Goal: Information Seeking & Learning: Learn about a topic

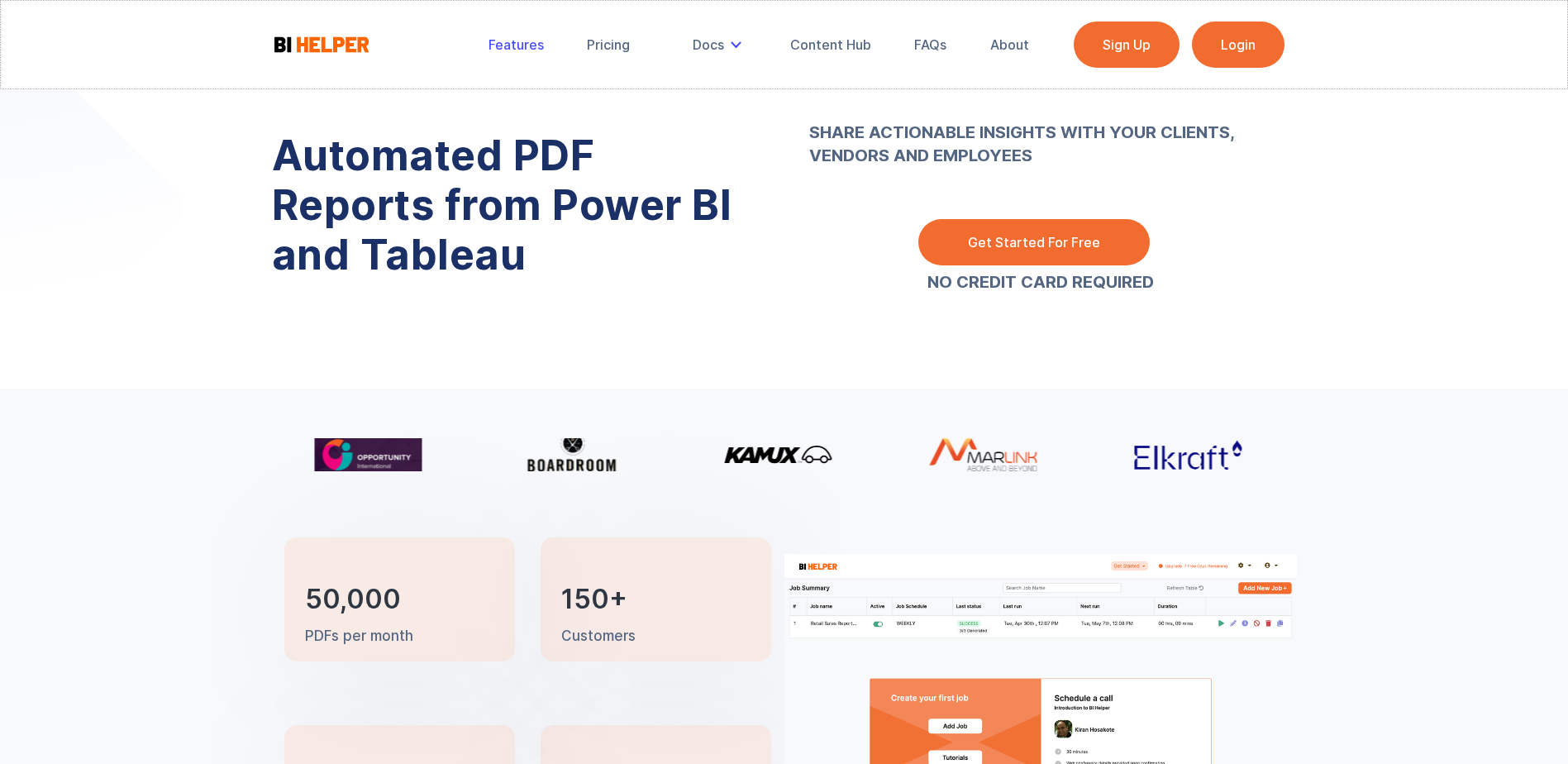
click at [527, 47] on div "Features" at bounding box center [516, 45] width 56 height 16
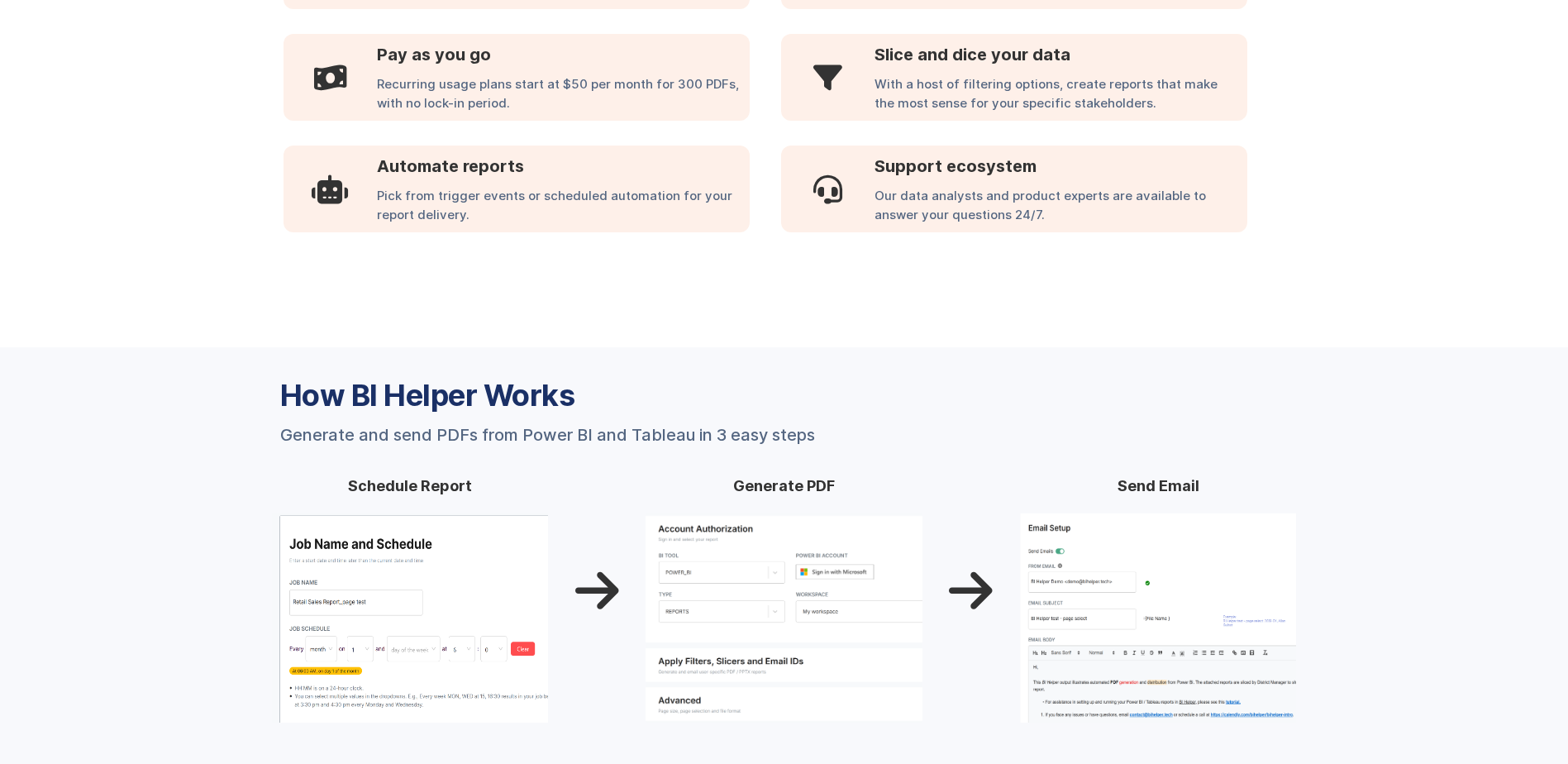
scroll to position [1207, 0]
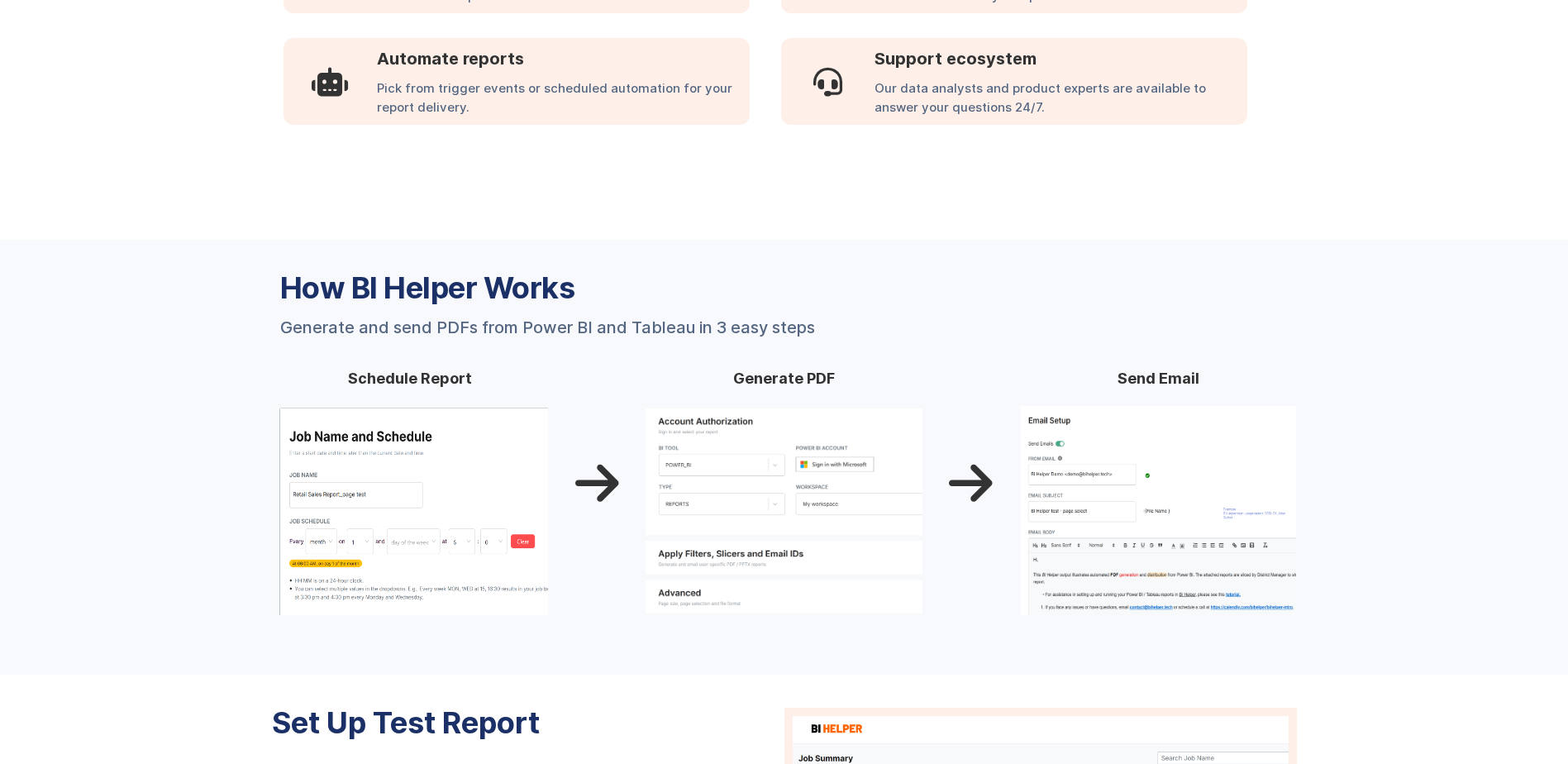
click at [1190, 503] on img at bounding box center [1158, 510] width 277 height 210
click at [1077, 497] on img at bounding box center [1158, 510] width 277 height 210
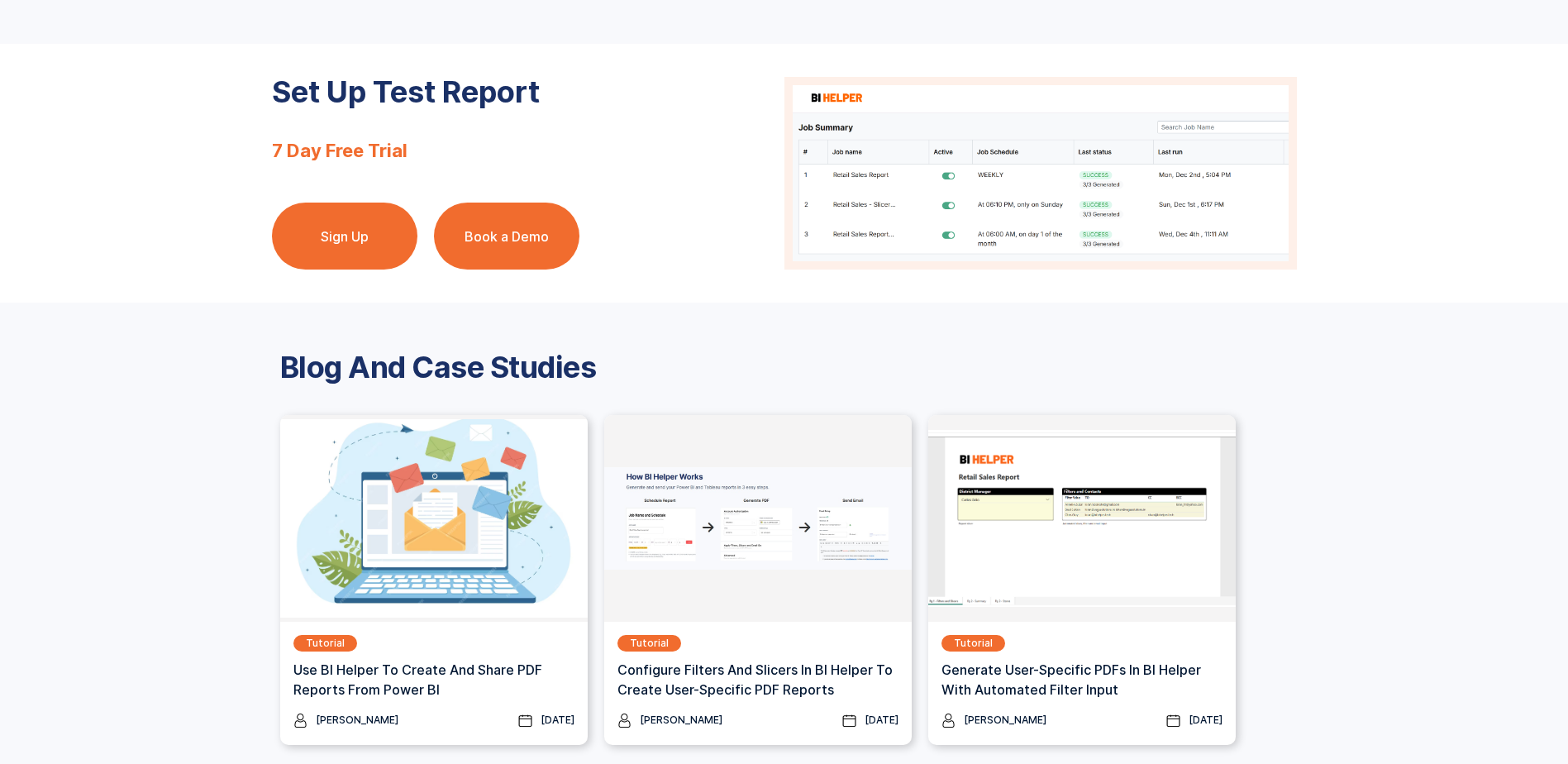
scroll to position [1952, 0]
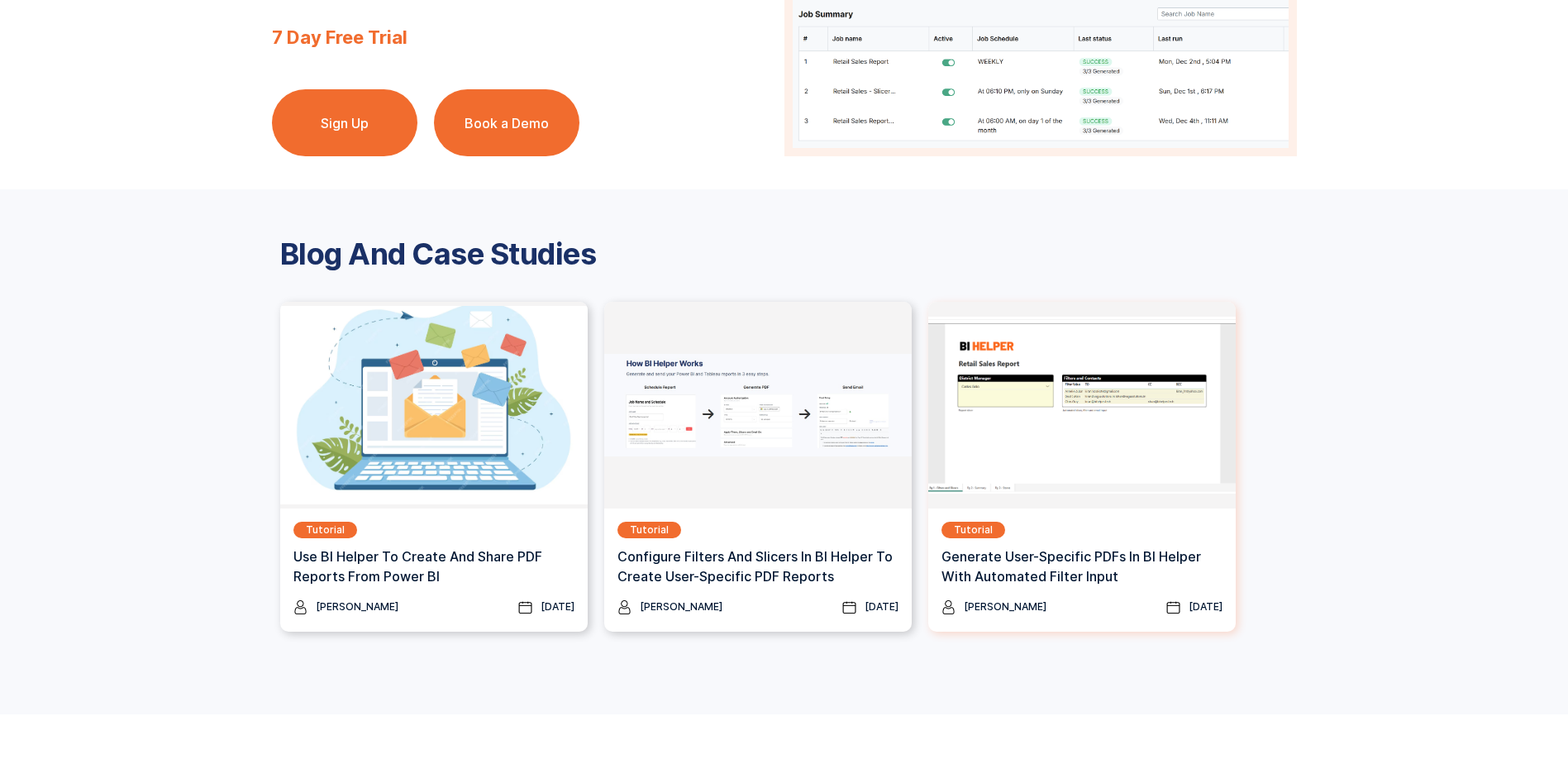
click at [1067, 474] on img at bounding box center [1082, 405] width 308 height 207
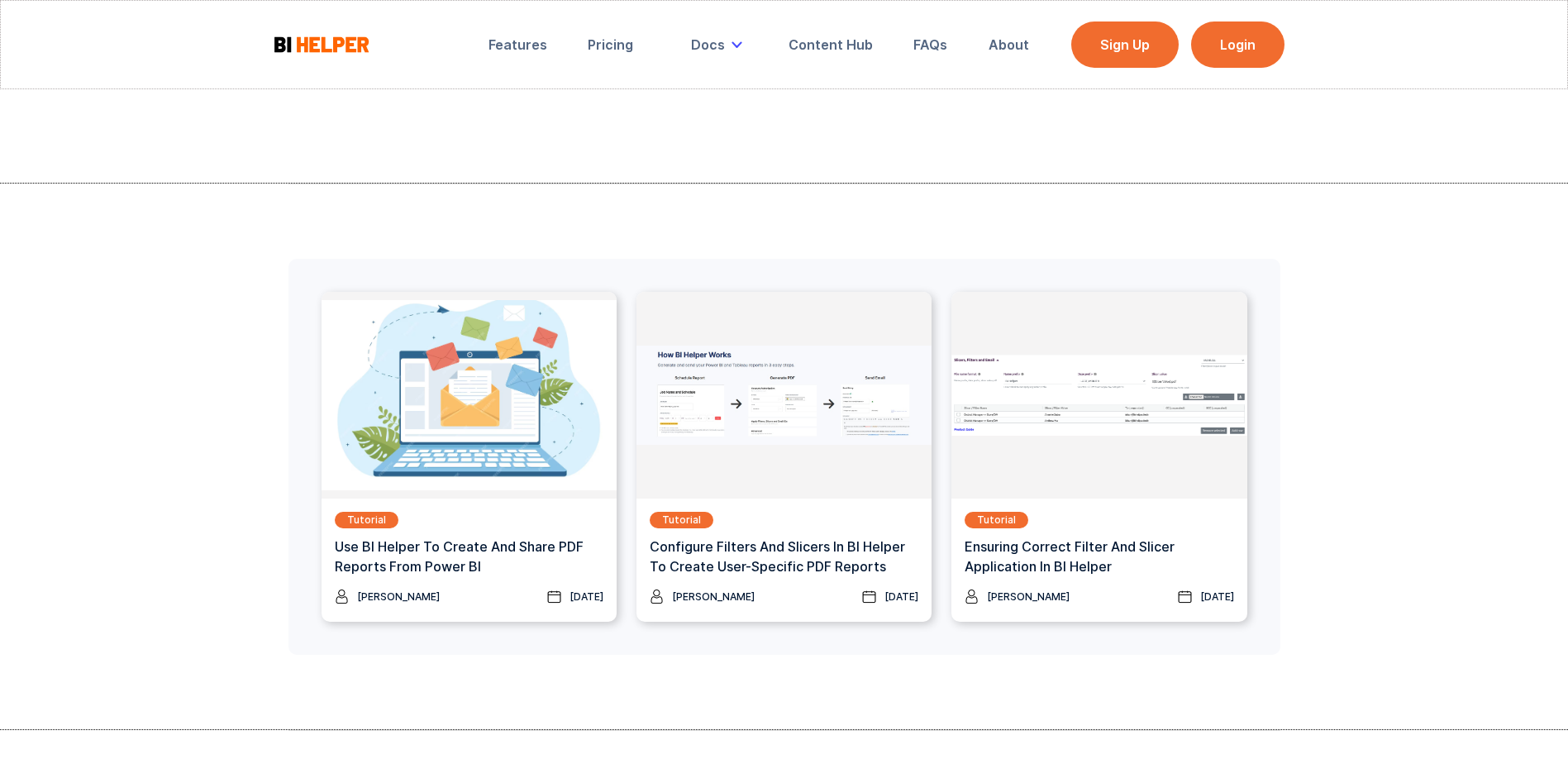
scroll to position [1985, 0]
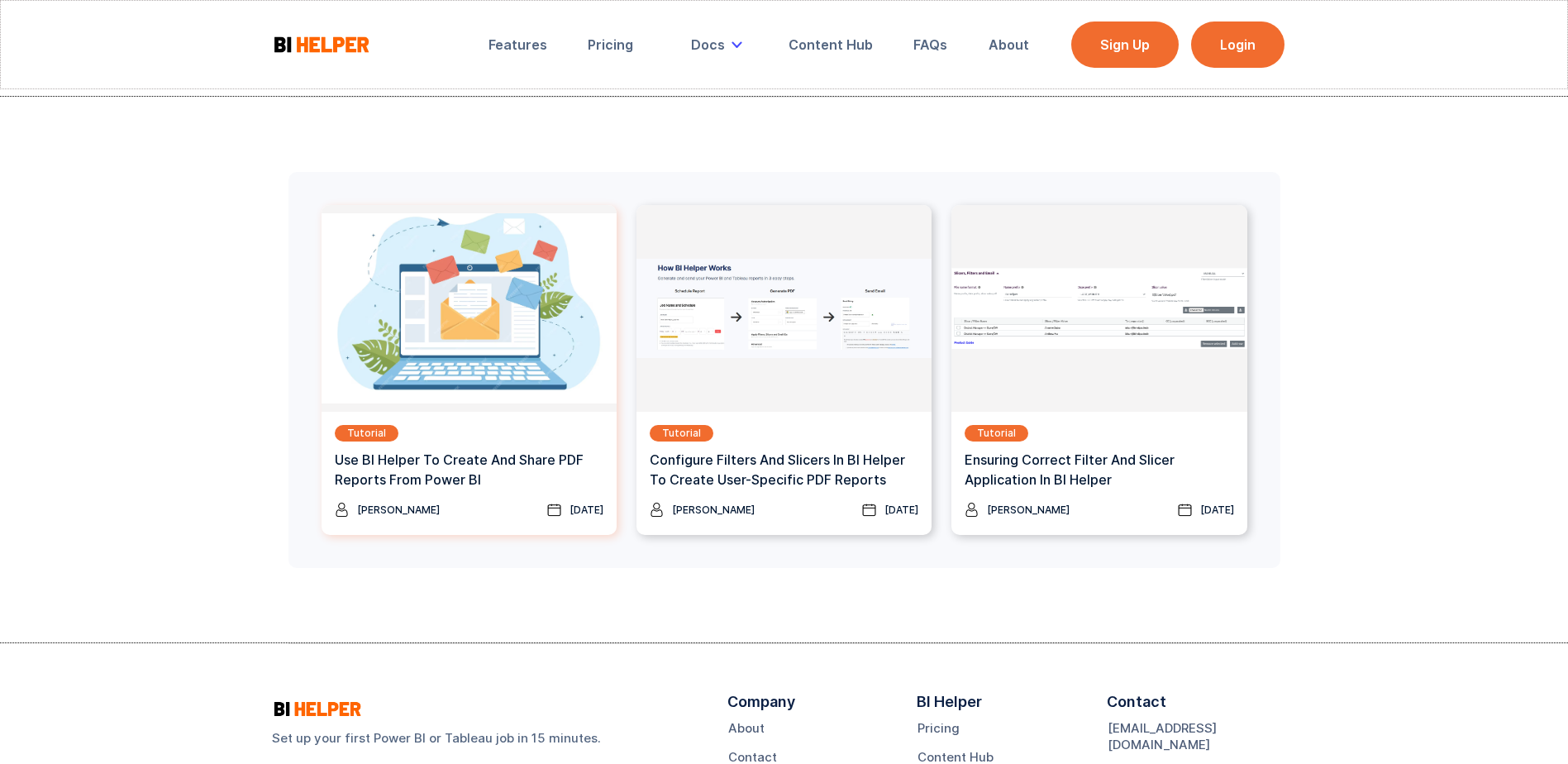
click at [454, 468] on h3 "Use BI Helper To Create And Share PDF Reports From Power BI" at bounding box center [469, 470] width 268 height 40
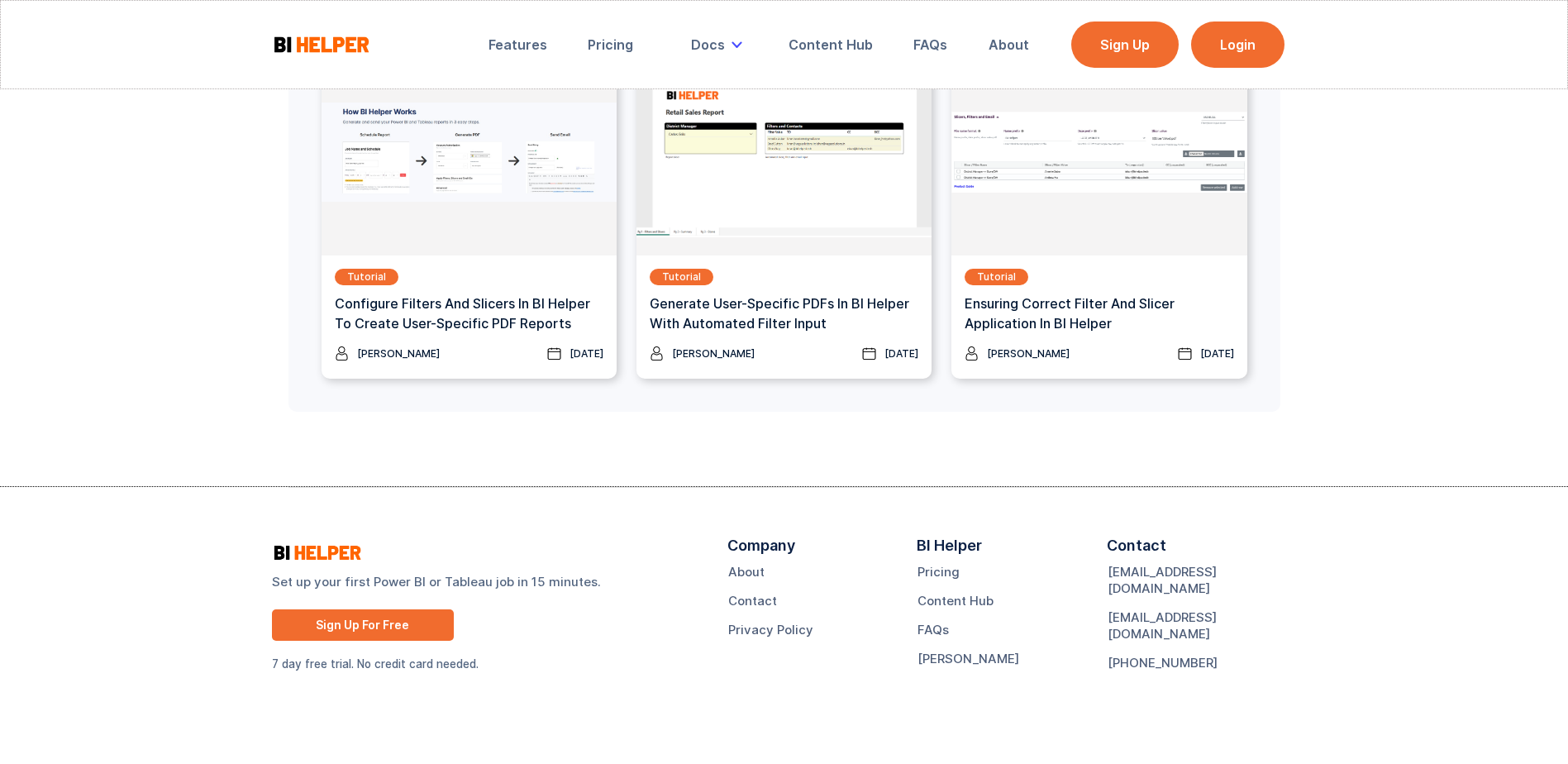
scroll to position [4752, 0]
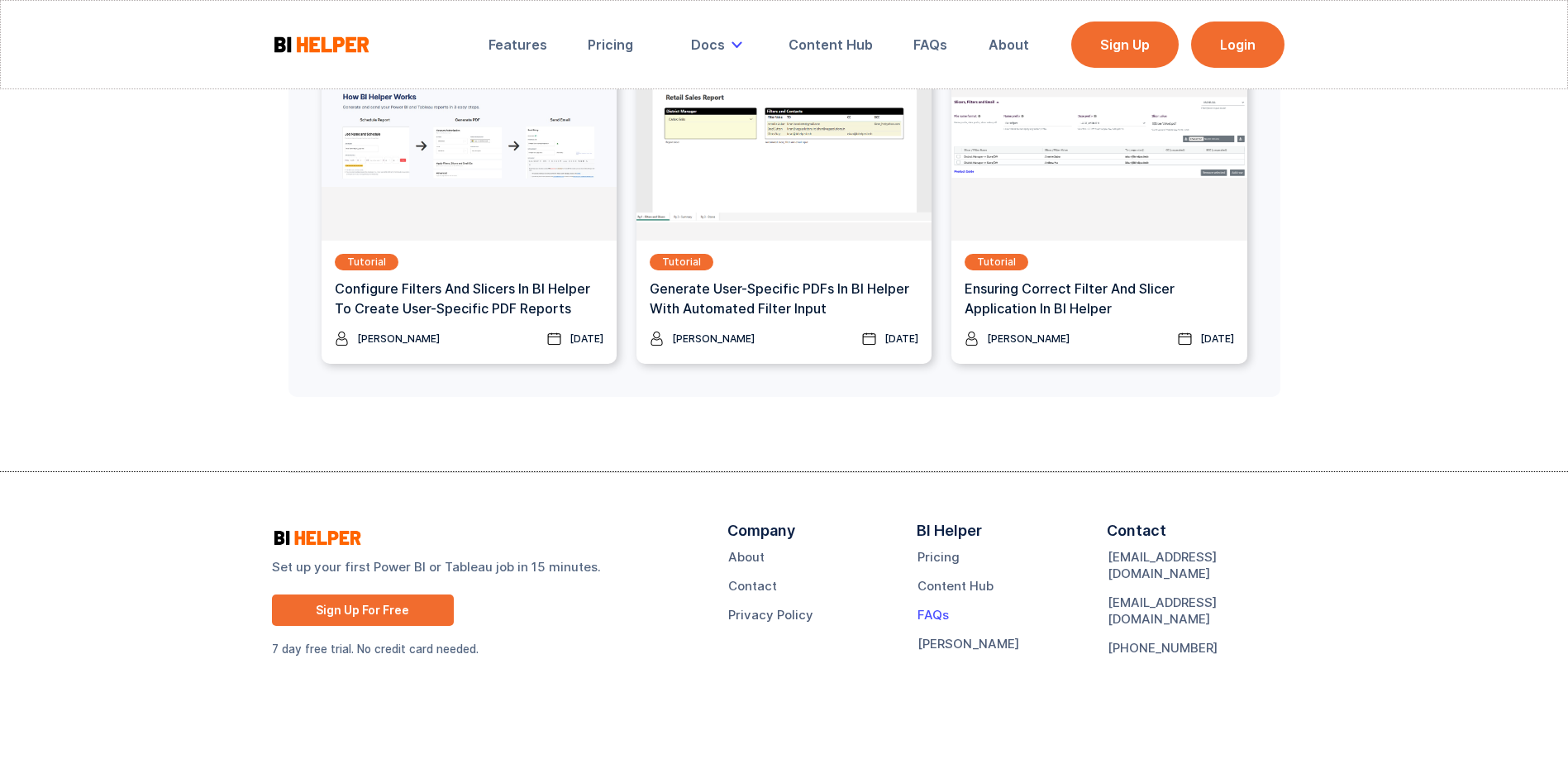
click at [933, 611] on link "FAQs" at bounding box center [933, 616] width 32 height 16
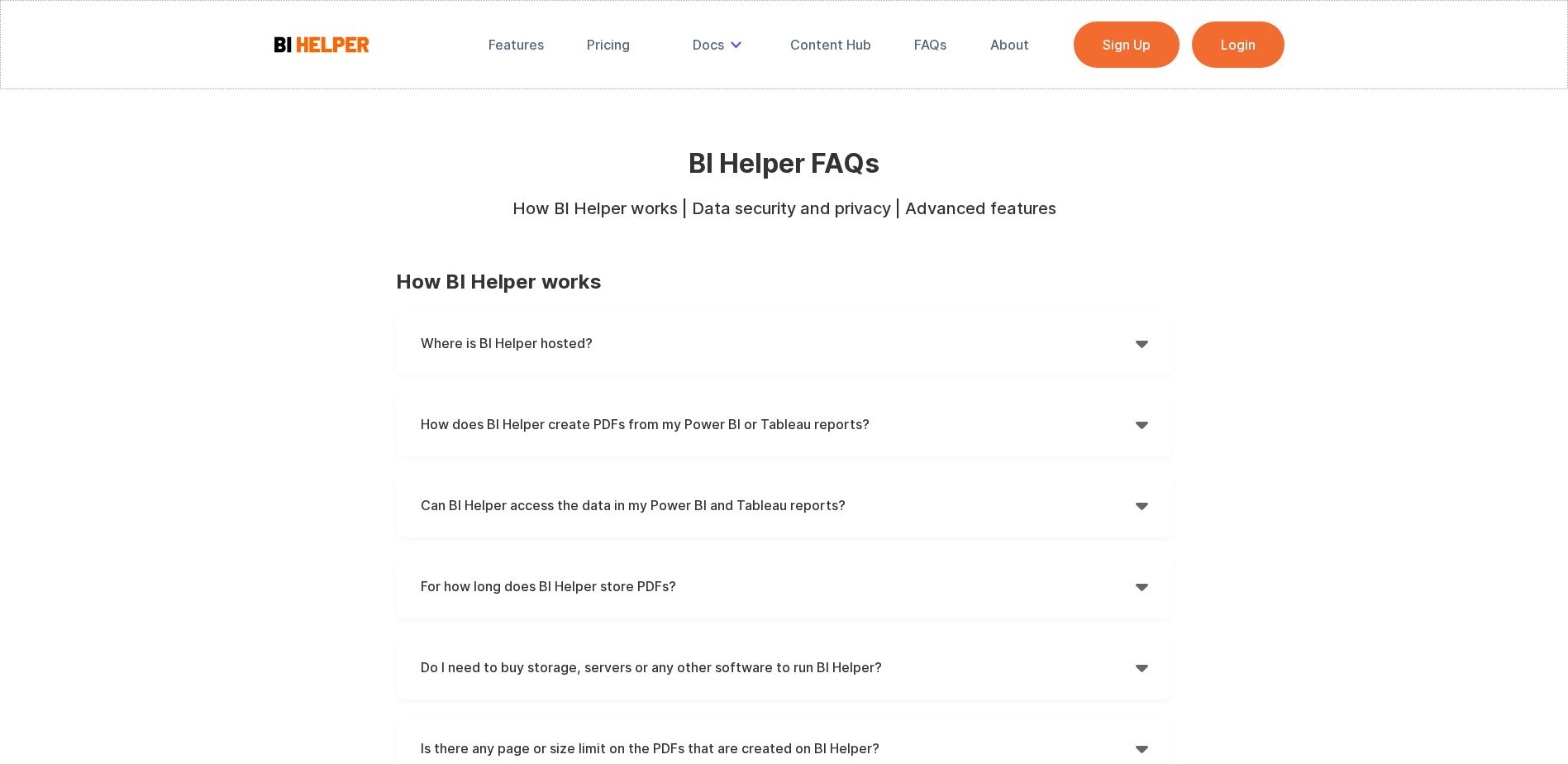
click at [663, 415] on h4 "How does BI Helper create PDFs from my Power BI or Tableau reports?" at bounding box center [778, 423] width 715 height 25
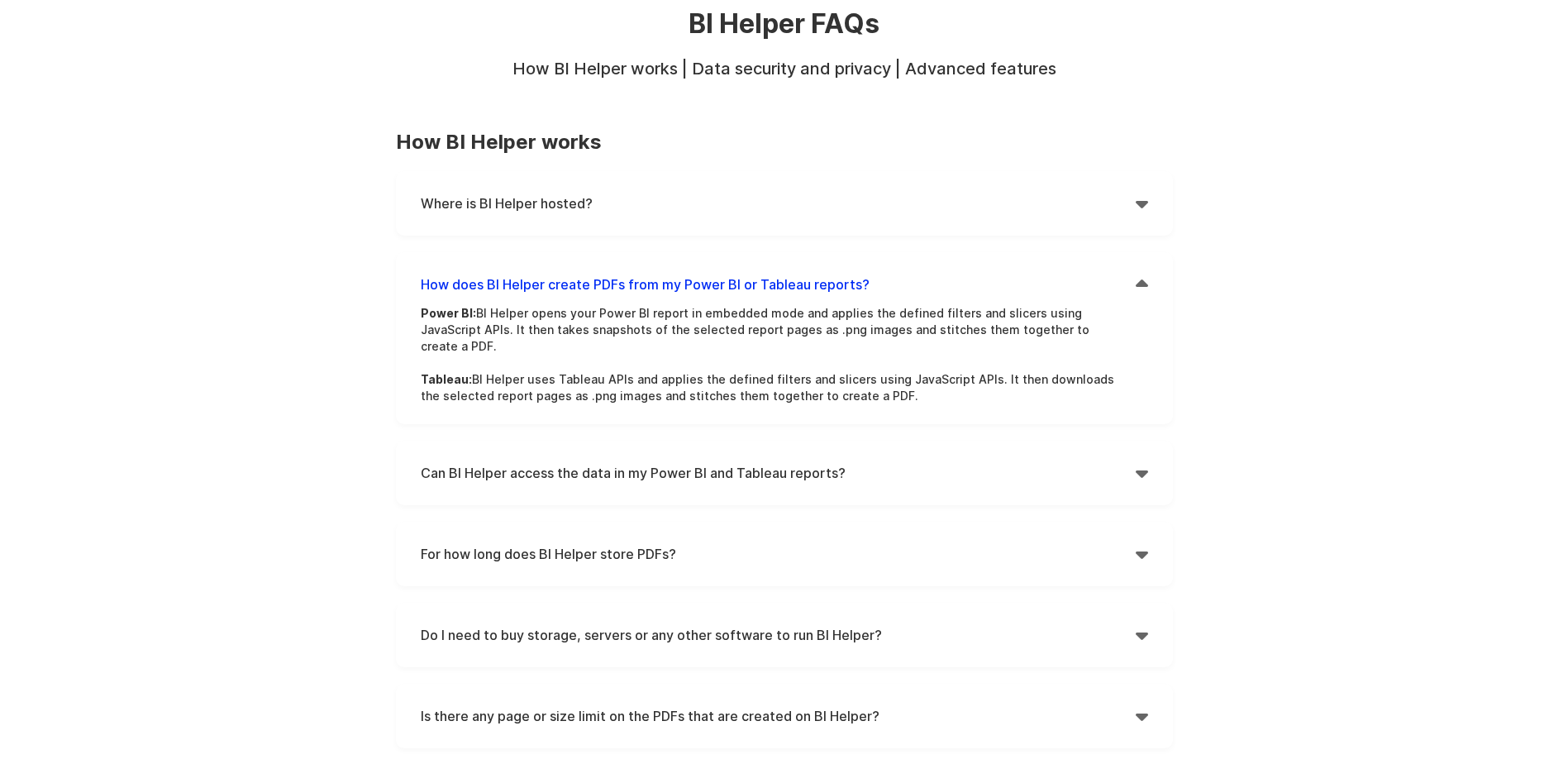
scroll to position [166, 0]
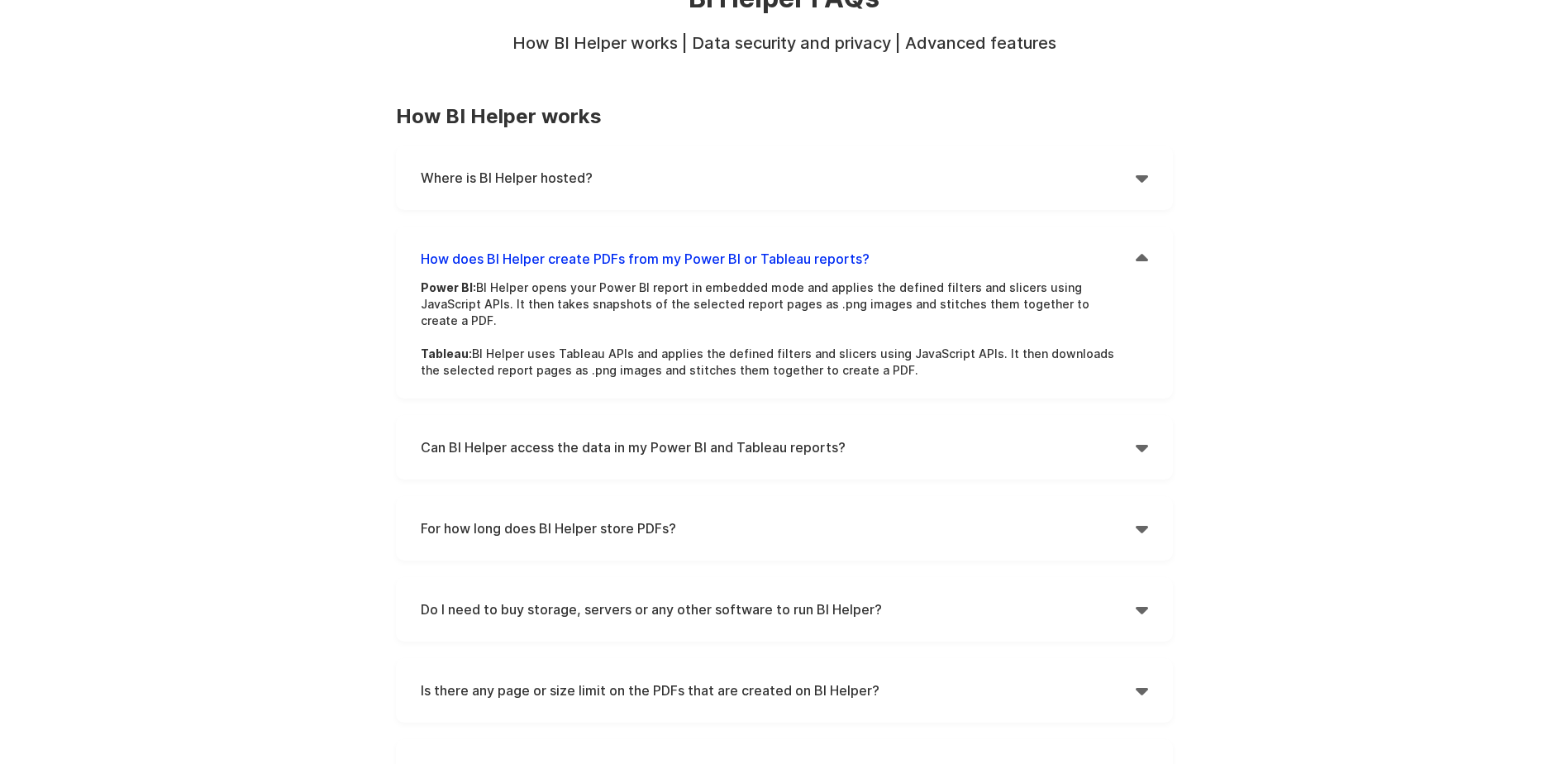
click at [518, 435] on h4 "Can BI Helper access the data in my Power BI and Tableau reports?" at bounding box center [778, 447] width 715 height 25
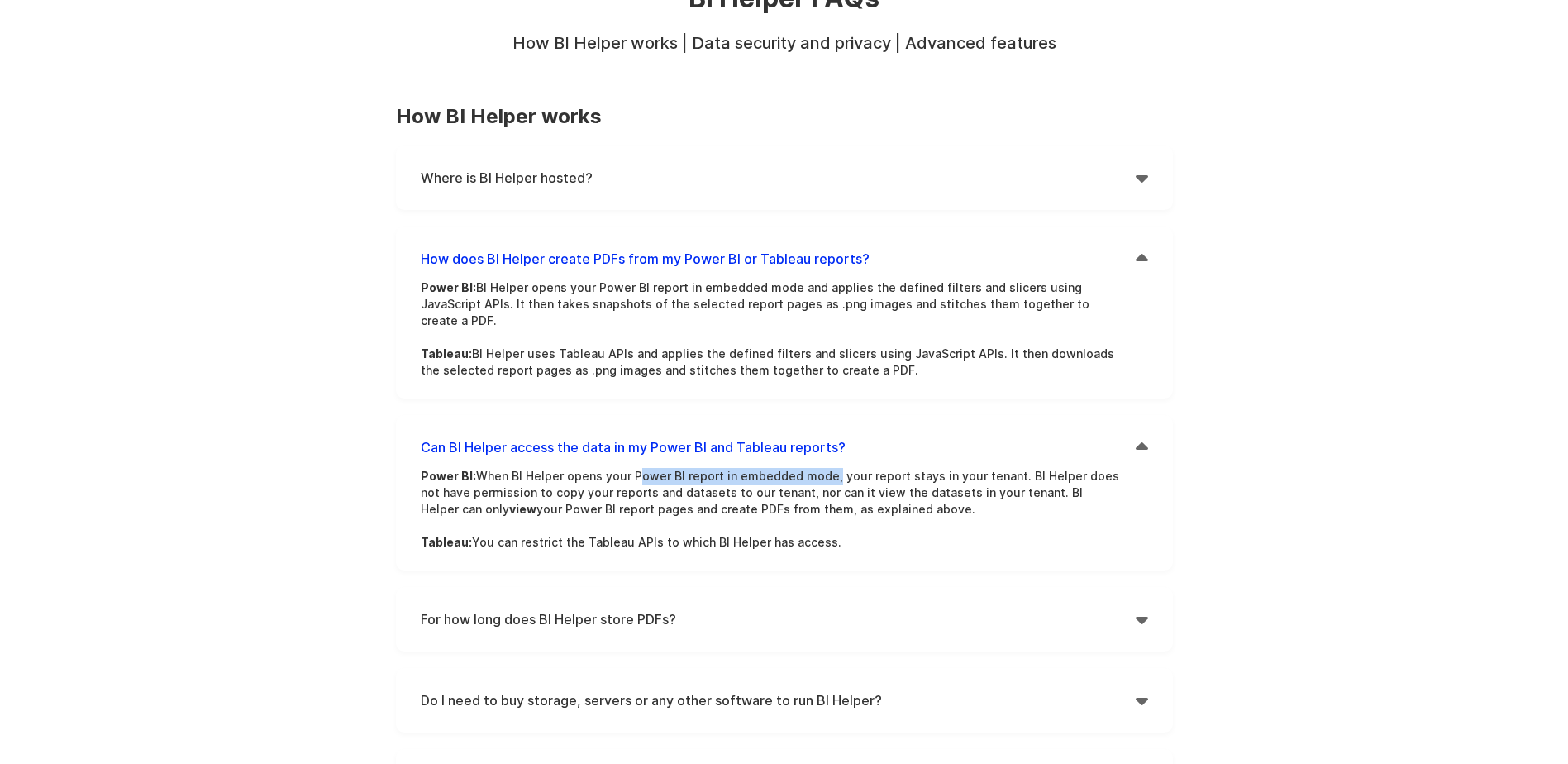
drag, startPoint x: 630, startPoint y: 459, endPoint x: 823, endPoint y: 458, distance: 193.0
click at [823, 468] on p "Power BI: When BI Helper opens your Power BI report in embedded mode, your repo…" at bounding box center [772, 509] width 703 height 83
drag, startPoint x: 823, startPoint y: 458, endPoint x: 814, endPoint y: 459, distance: 9.1
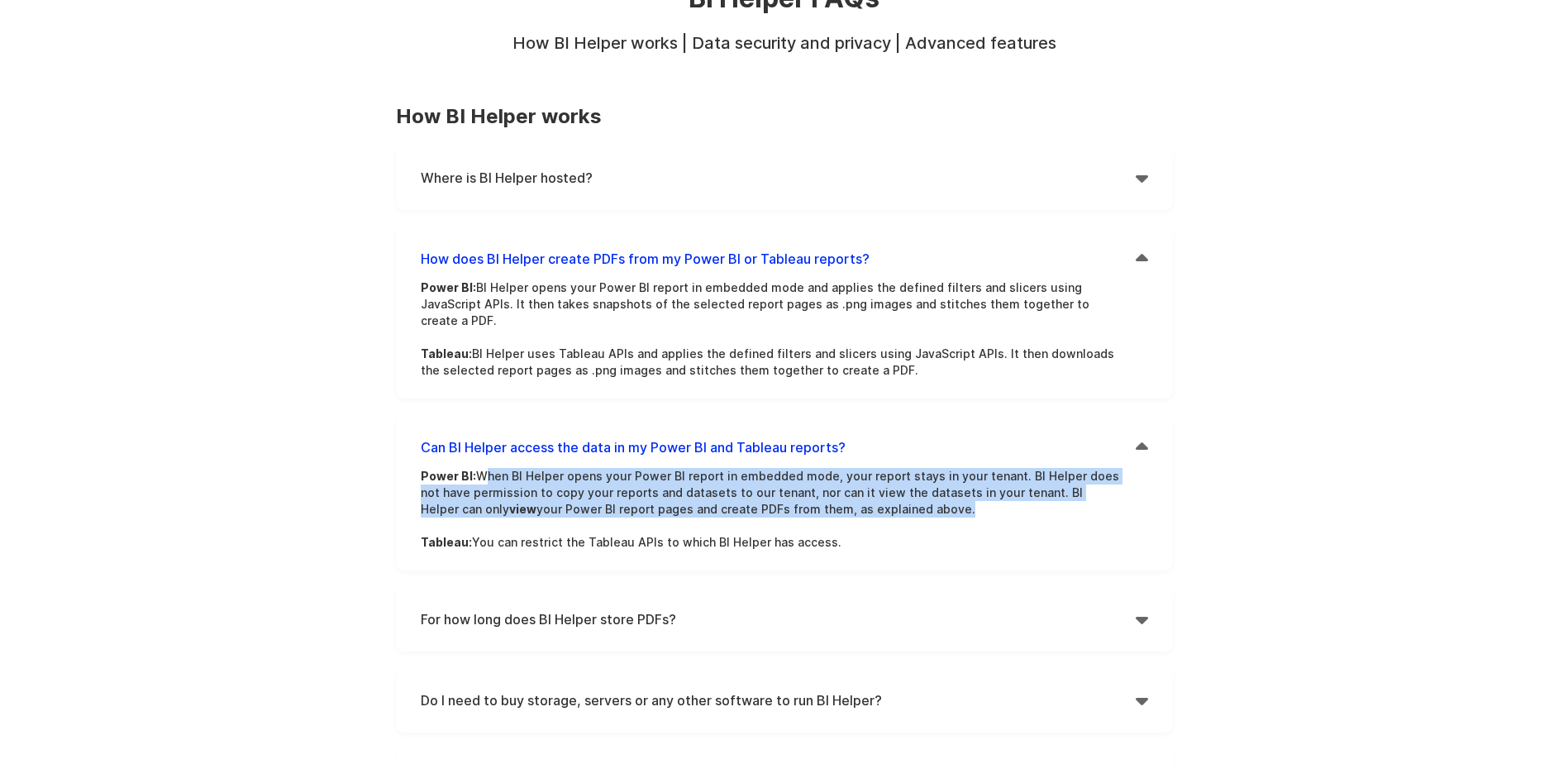
drag, startPoint x: 478, startPoint y: 459, endPoint x: 888, endPoint y: 488, distance: 411.0
click at [888, 488] on p "Power BI: When BI Helper opens your Power BI report in embedded mode, your repo…" at bounding box center [772, 509] width 703 height 83
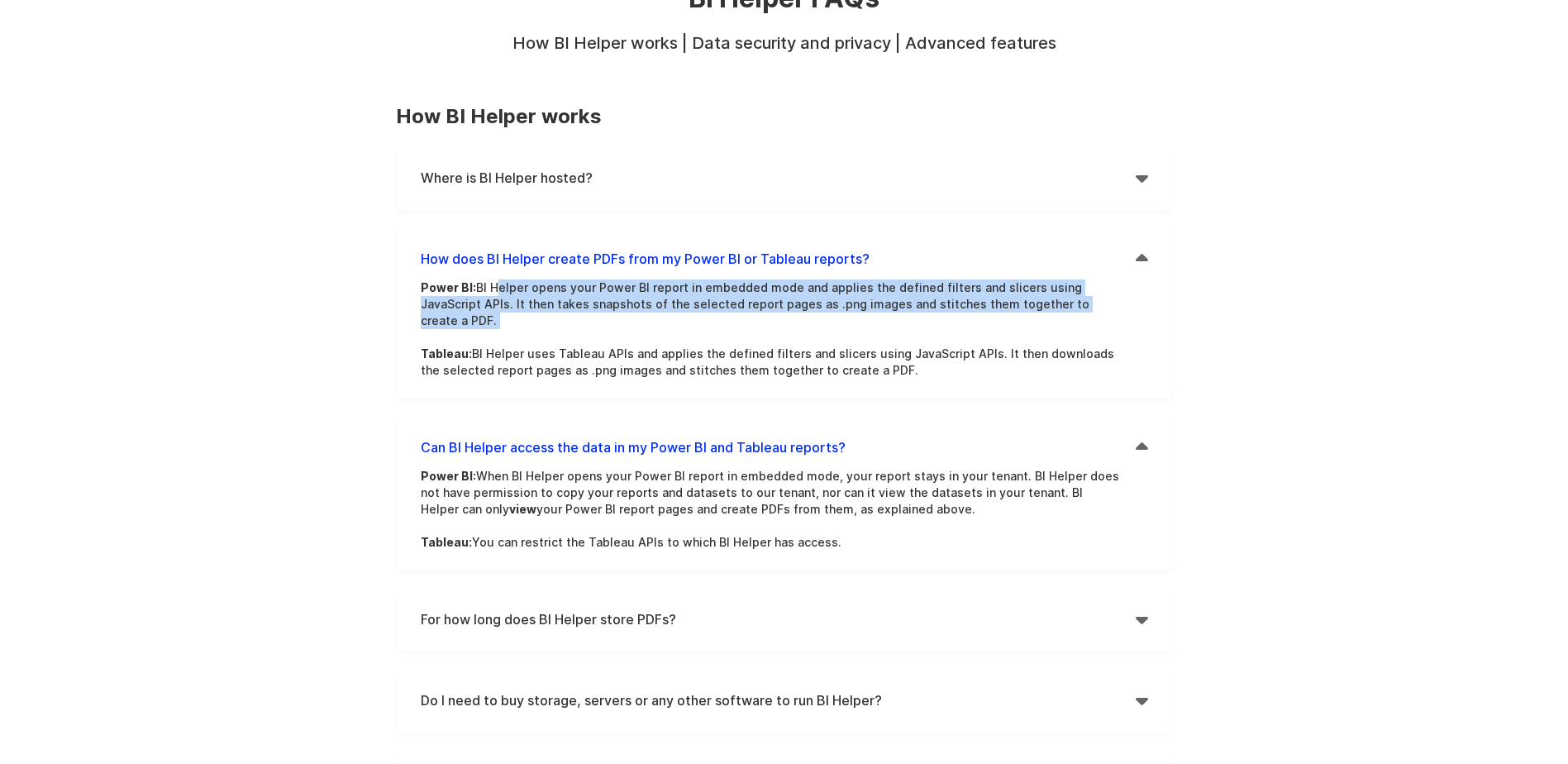
drag, startPoint x: 491, startPoint y: 284, endPoint x: 987, endPoint y: 312, distance: 496.8
click at [987, 312] on p "Power BI: BI Helper opens your Power BI report in embedded mode and applies the…" at bounding box center [772, 329] width 703 height 99
drag, startPoint x: 422, startPoint y: 284, endPoint x: 1071, endPoint y: 311, distance: 649.6
click at [1071, 311] on p "Power BI: BI Helper opens your Power BI report in embedded mode and applies the…" at bounding box center [772, 329] width 703 height 99
copy p "Power BI: BI Helper opens your Power BI report in embedded mode and applies the…"
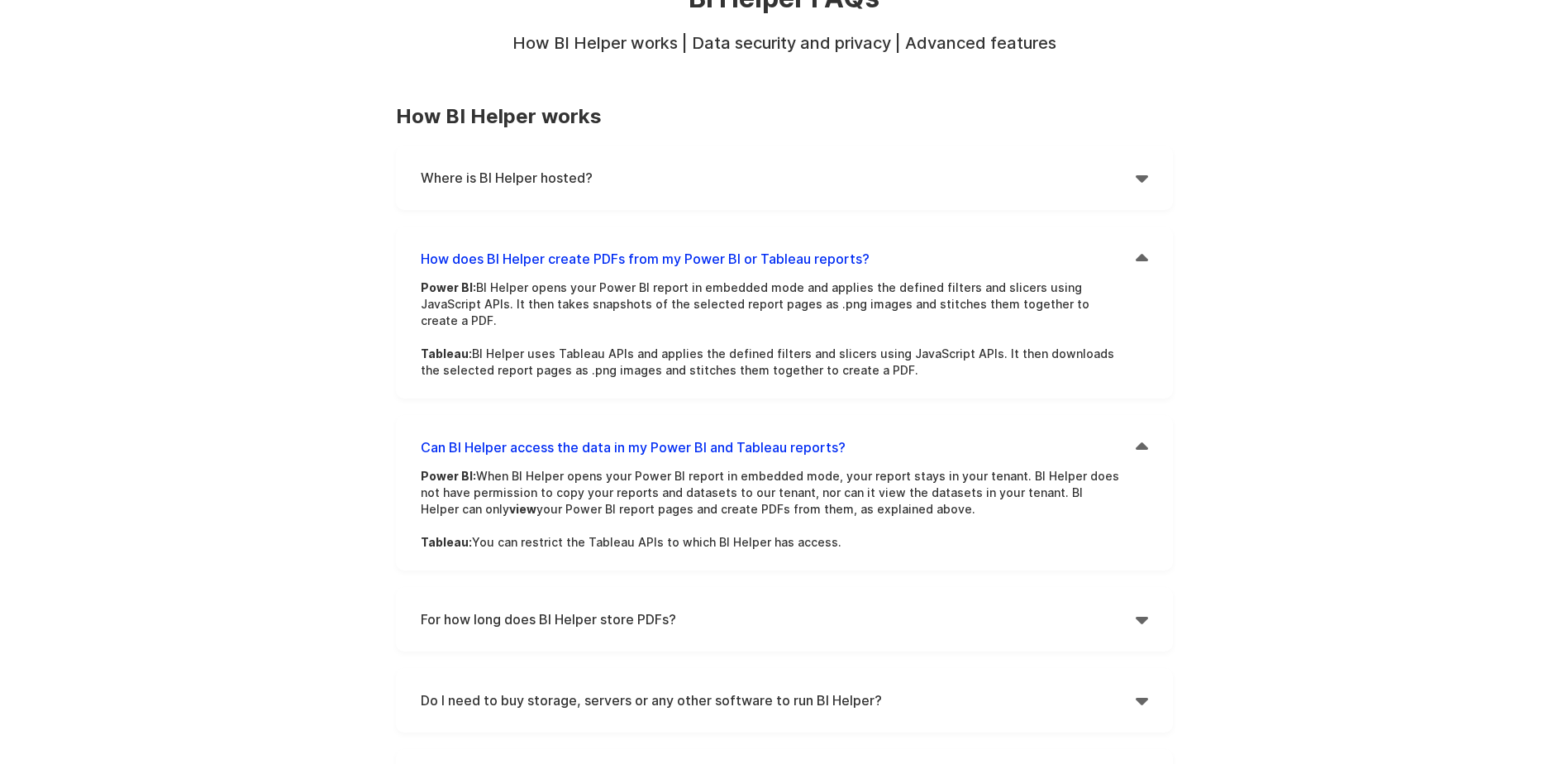
click at [443, 607] on h4 "For how long does BI Helper store PDFs?" at bounding box center [778, 619] width 715 height 25
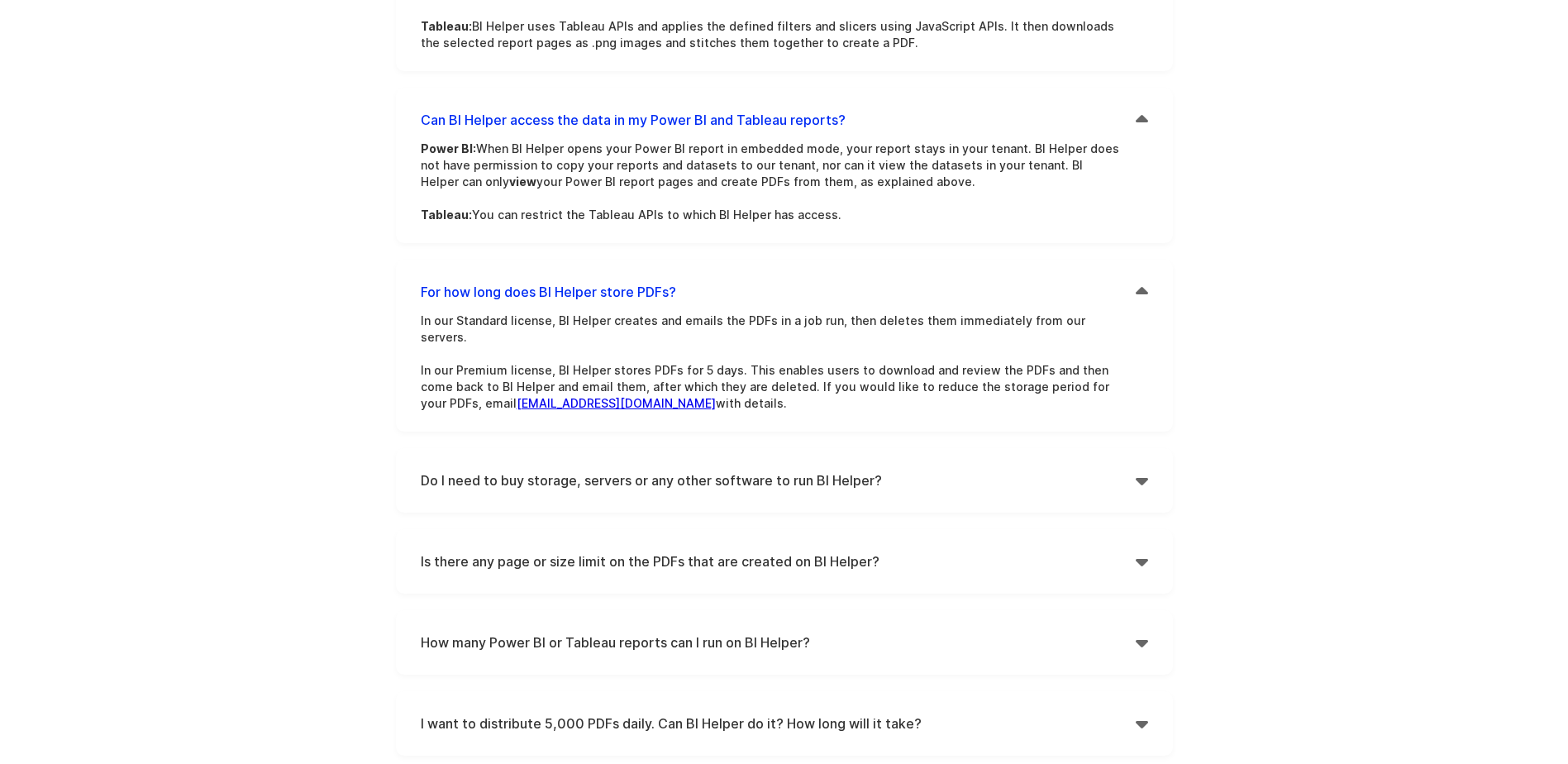
scroll to position [496, 0]
click at [745, 465] on h4 "Do I need to buy storage, servers or any other software to run BI Helper?" at bounding box center [778, 477] width 715 height 25
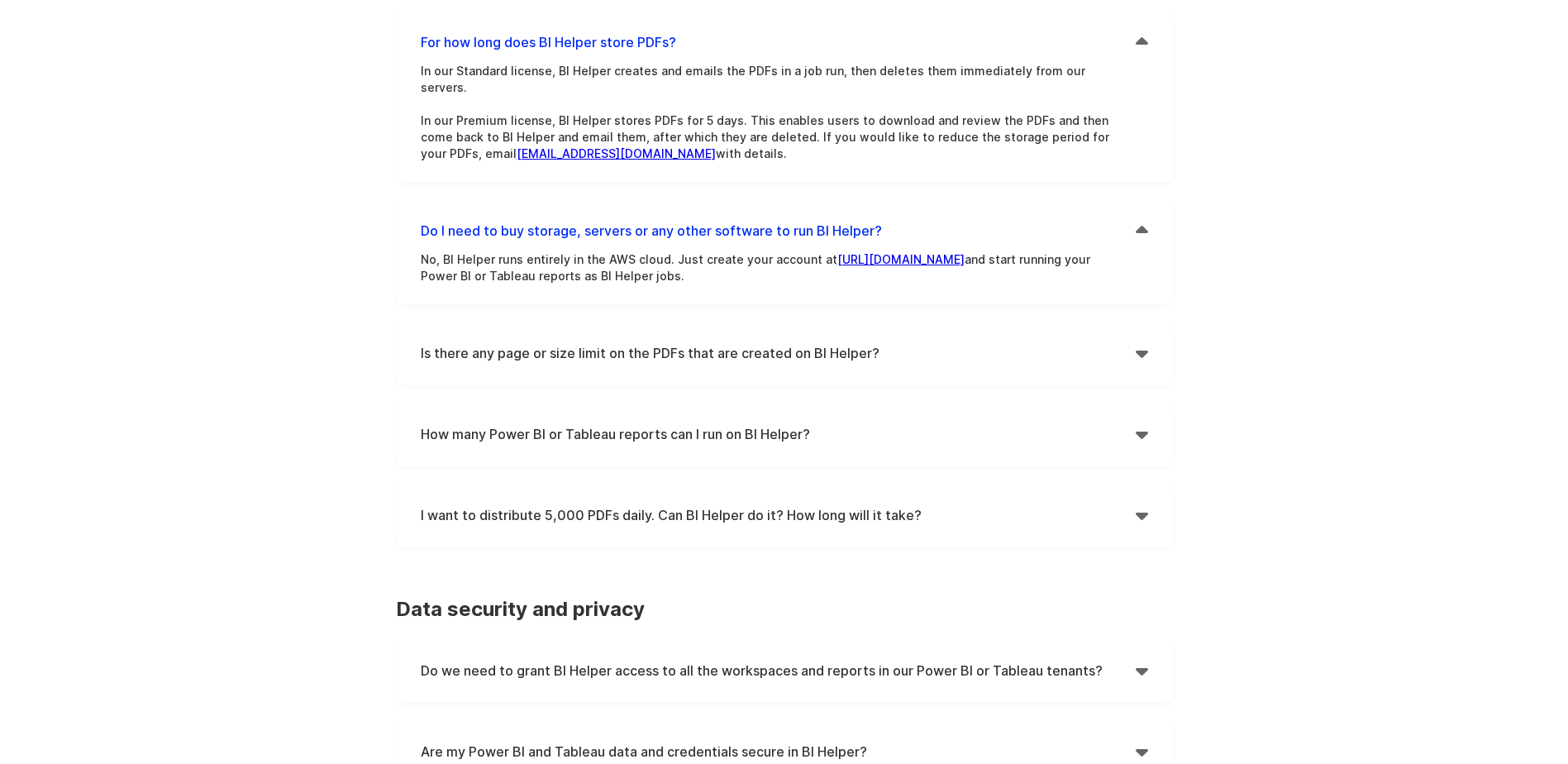
scroll to position [745, 0]
click at [476, 339] on h4 "Is there any page or size limit on the PDFs that are created on BI Helper?" at bounding box center [778, 351] width 715 height 25
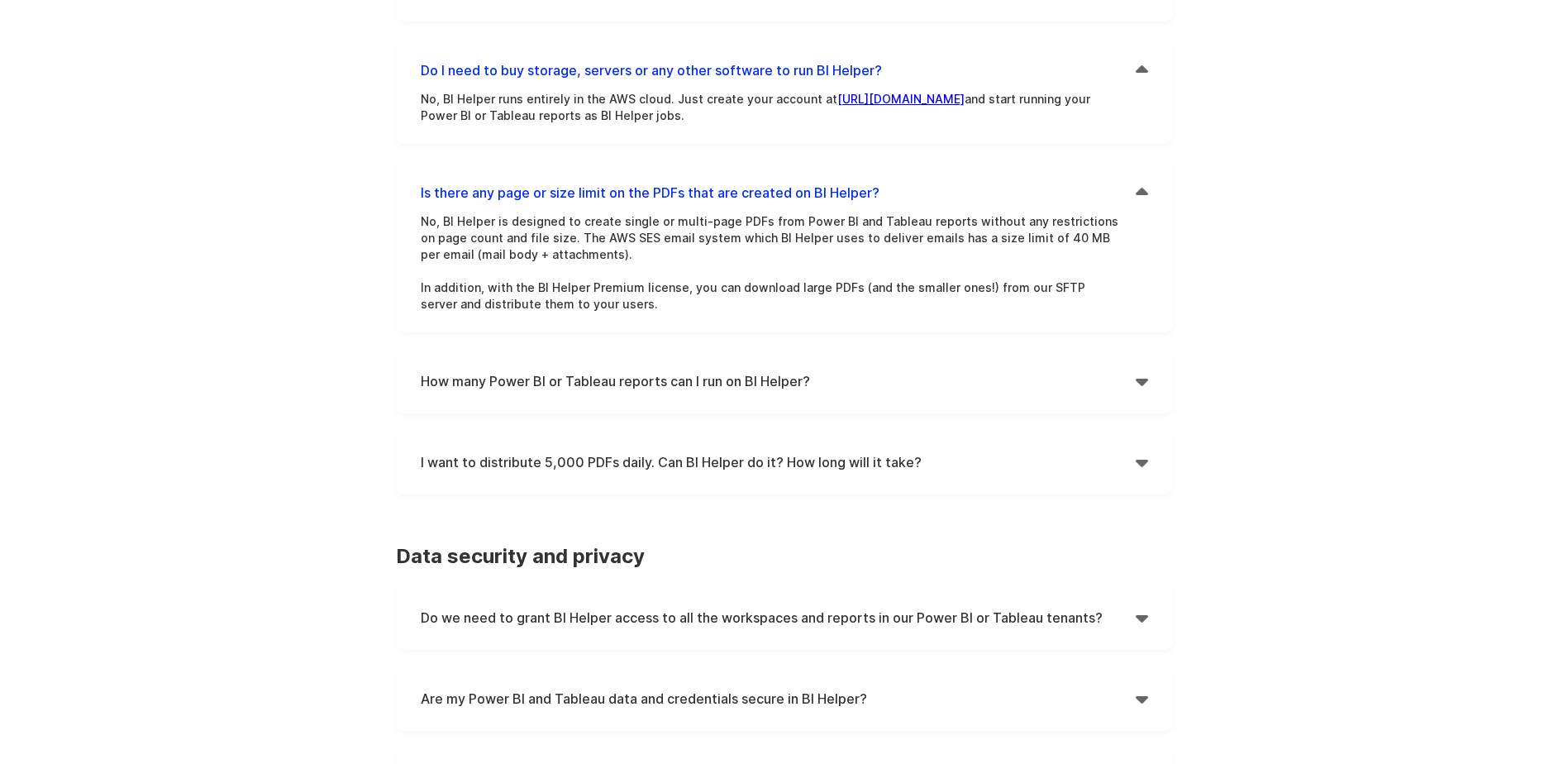
scroll to position [910, 0]
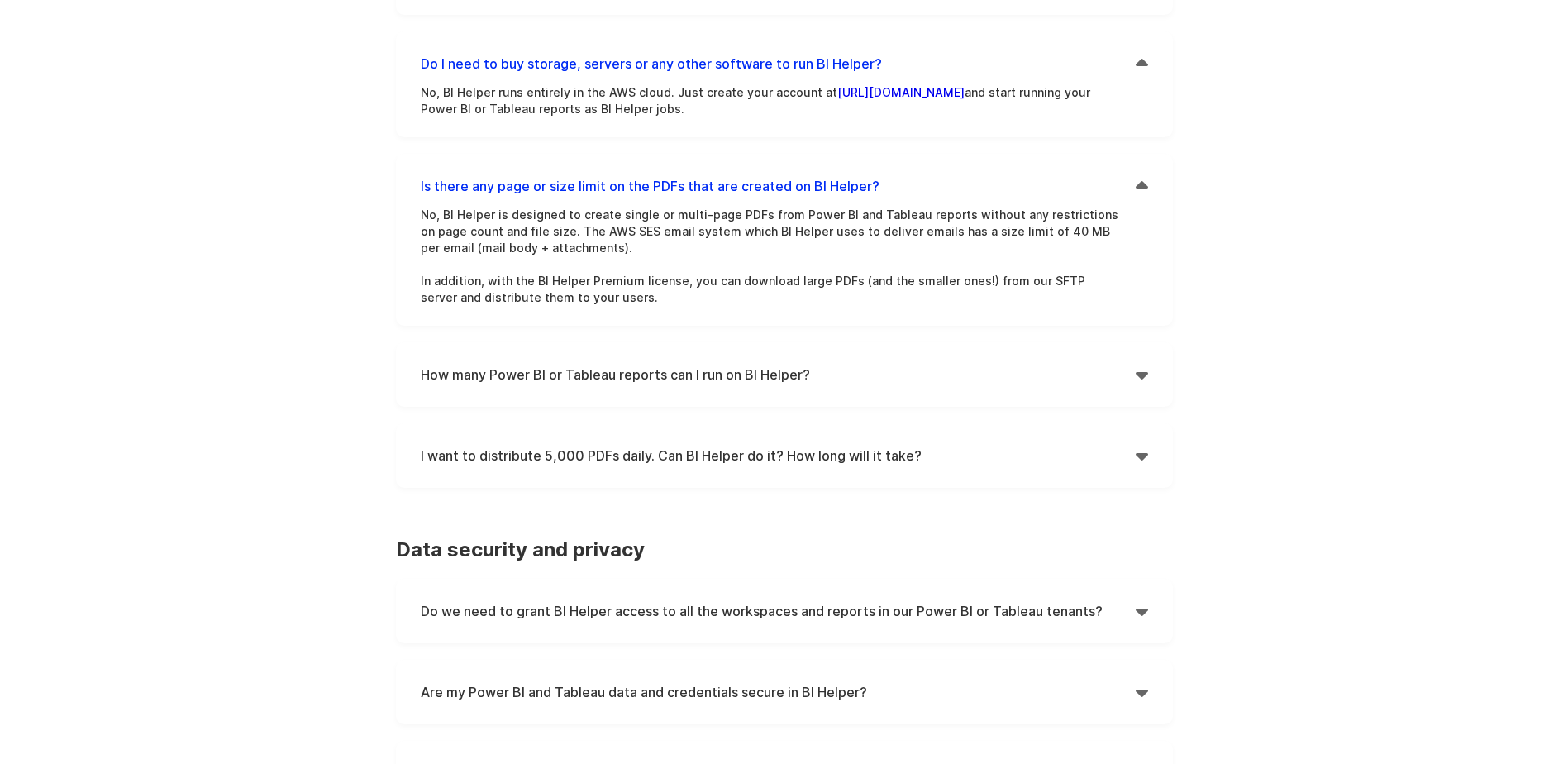
click at [483, 362] on h4 "How many Power BI or Tableau reports can I run on BI Helper?" at bounding box center [778, 374] width 715 height 25
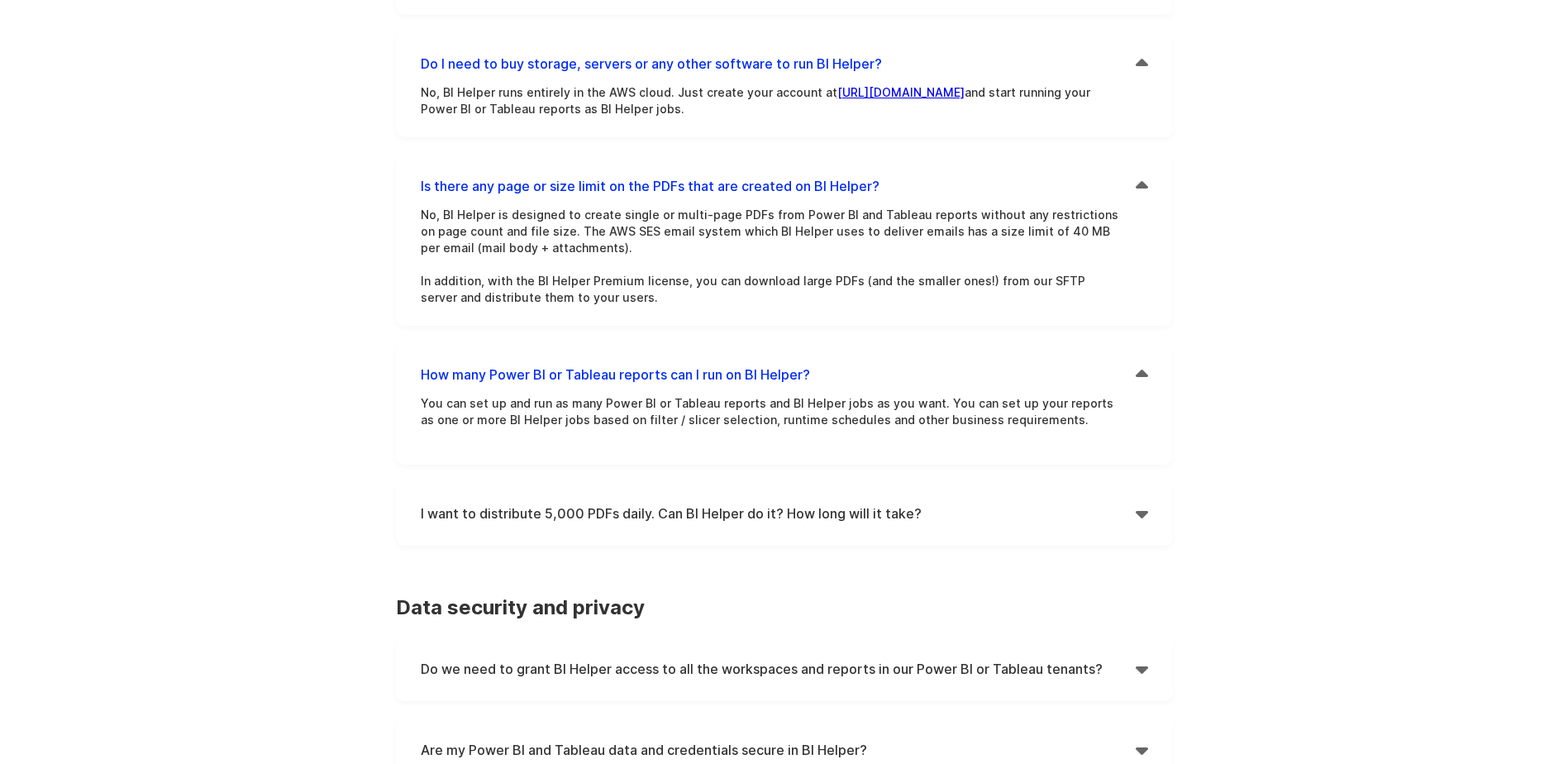
click at [604, 501] on h4 "I want to distribute 5,000 PDFs daily. Can BI Helper do it? How long will it ta…" at bounding box center [778, 513] width 715 height 25
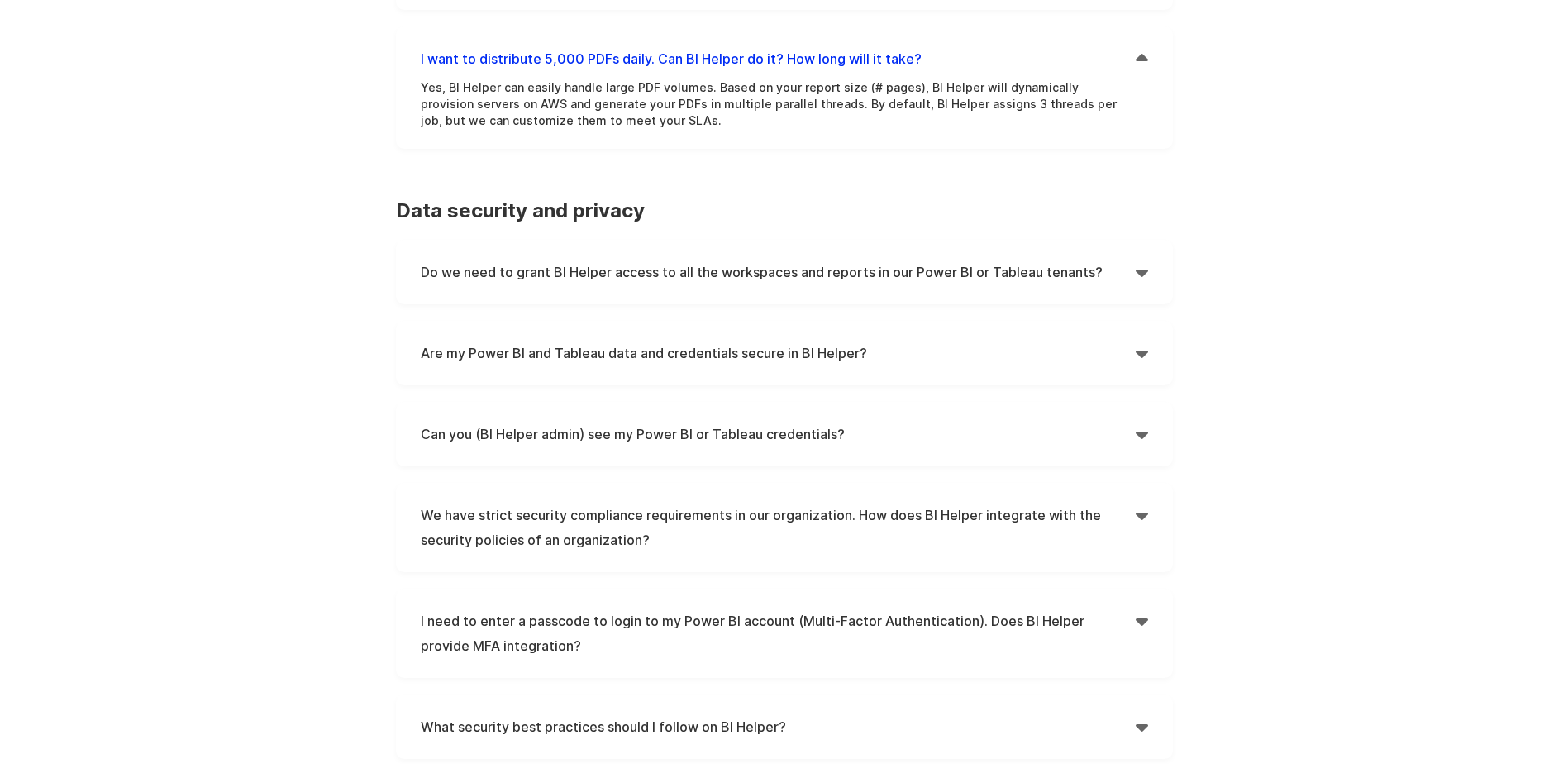
scroll to position [1406, 0]
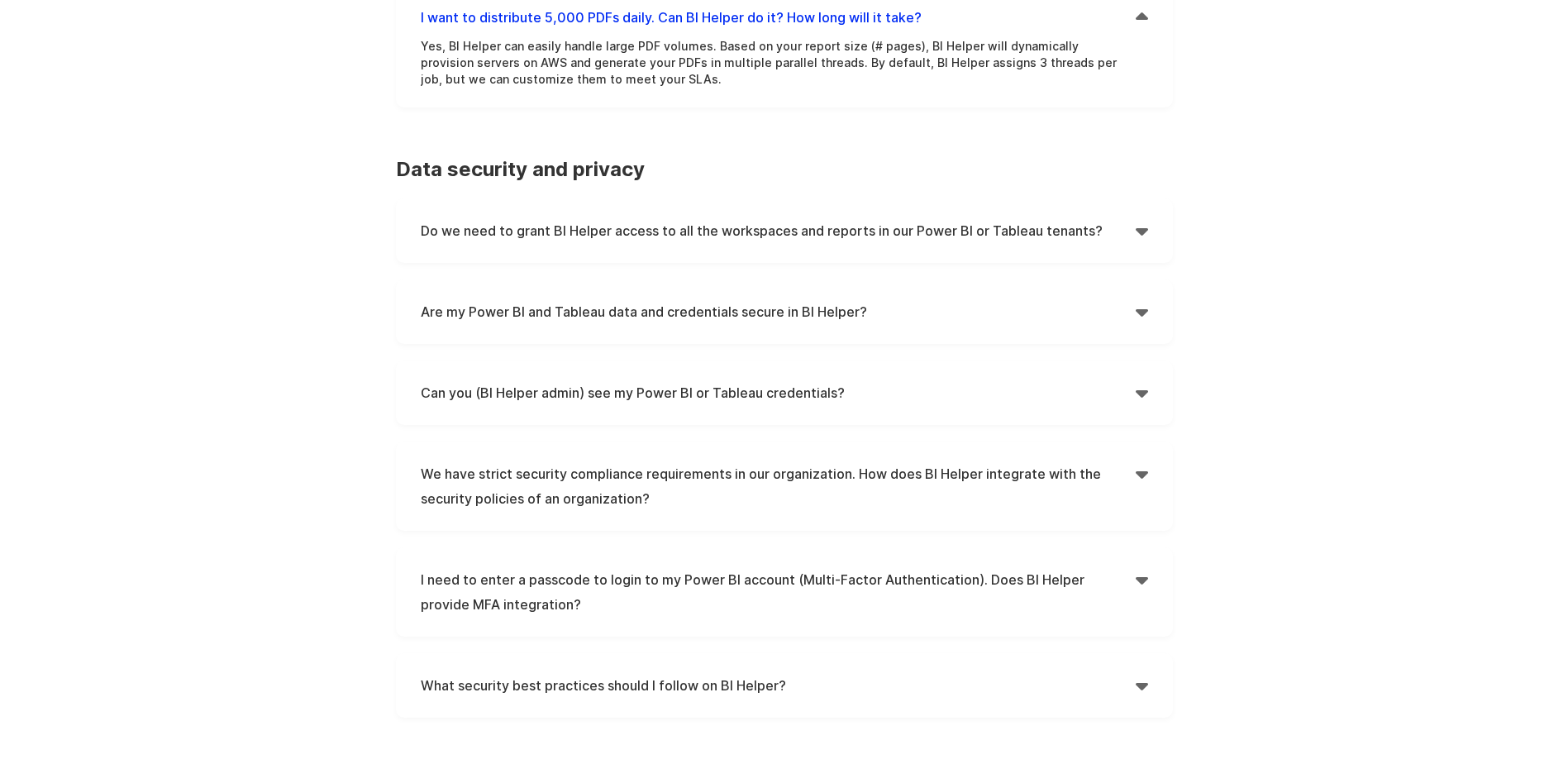
click at [862, 219] on h4 "Do we need to grant BI Helper access to all the workspaces and reports in our P…" at bounding box center [778, 230] width 715 height 25
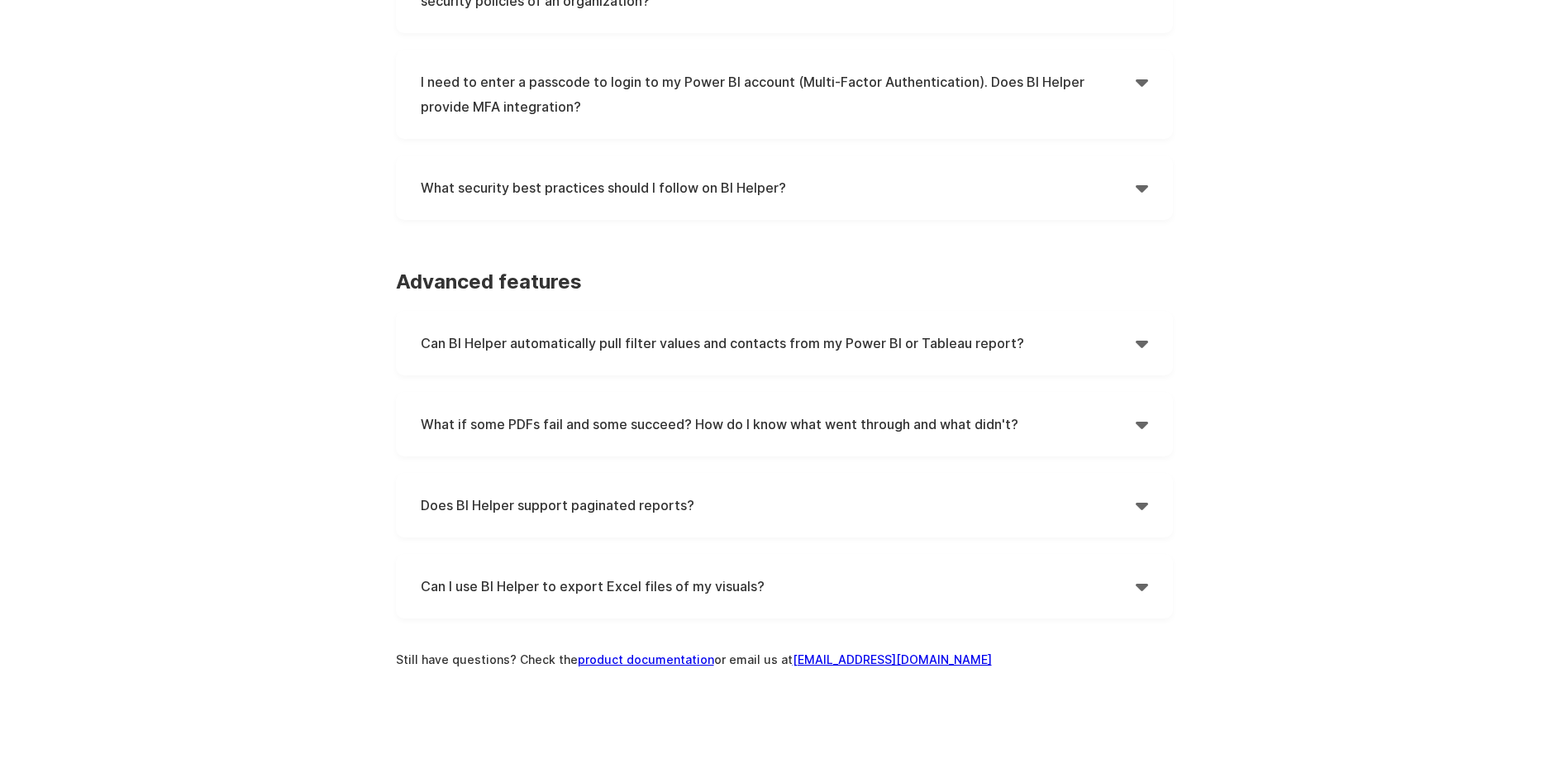
scroll to position [2068, 0]
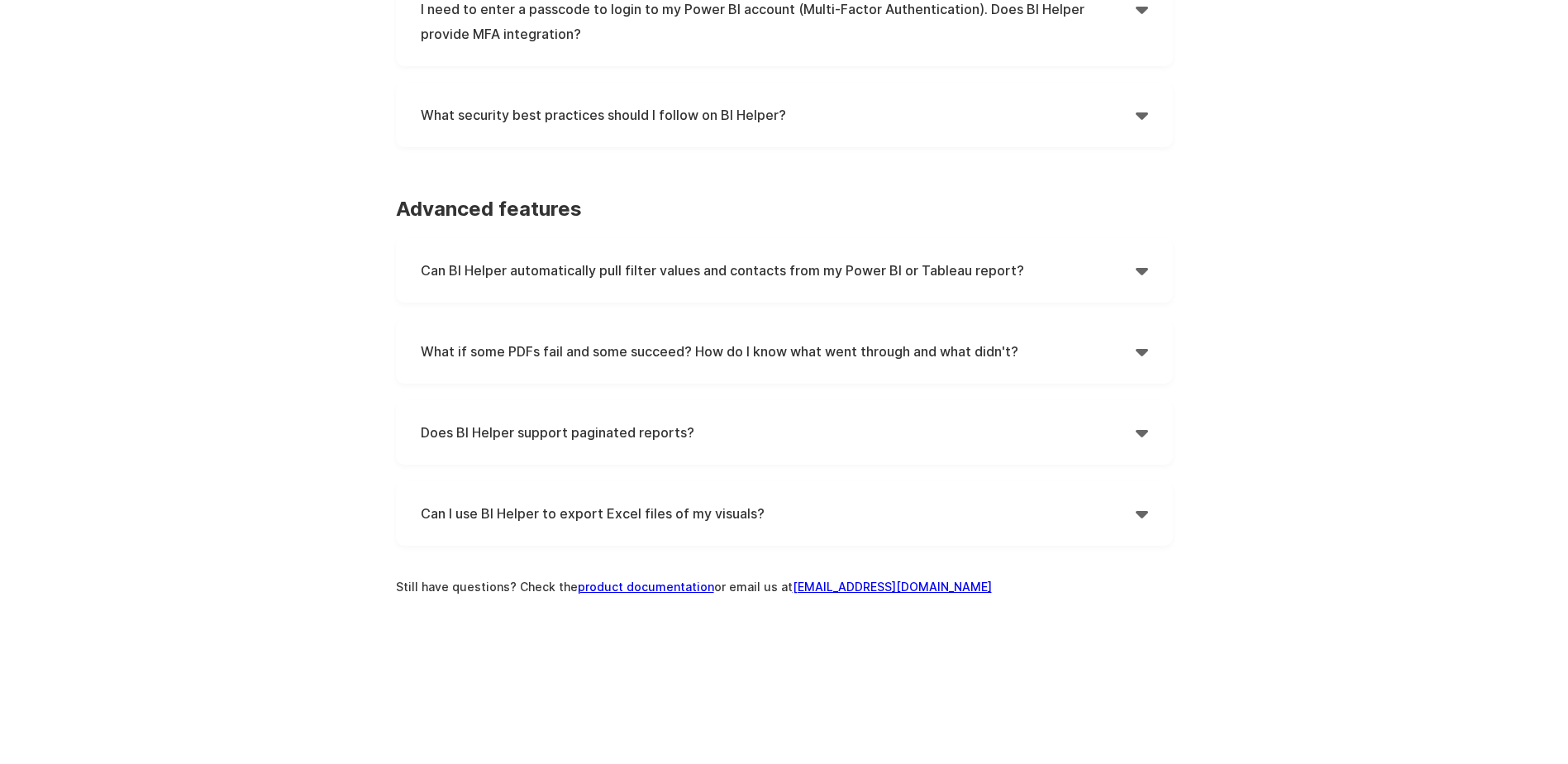
click at [722, 339] on h4 "What if some PDFs fail and some succeed? How do I know what went through and wh…" at bounding box center [778, 351] width 715 height 25
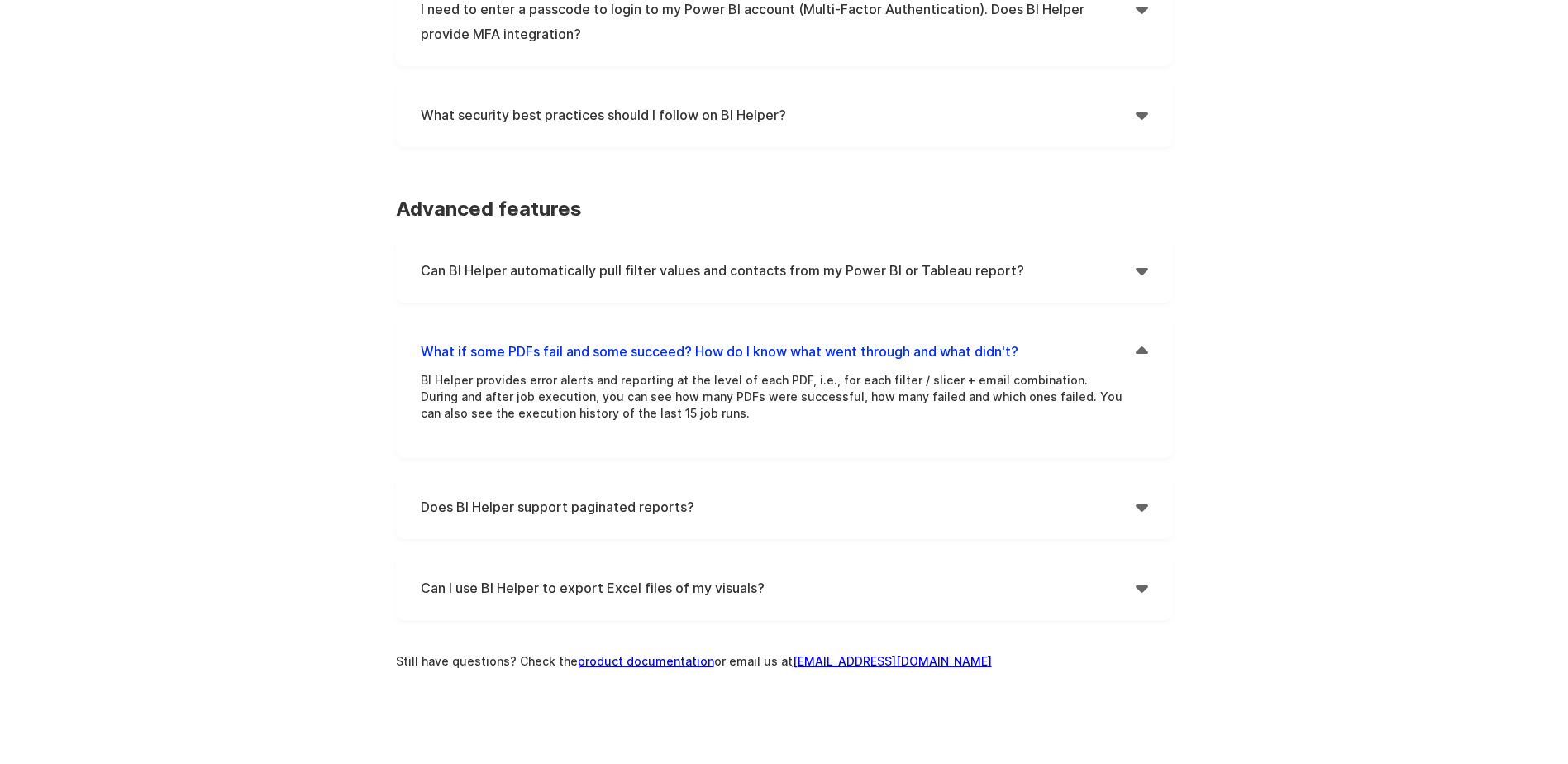
click at [754, 576] on h4 "Can I use BI Helper to export Excel files of my visuals?" at bounding box center [778, 587] width 715 height 25
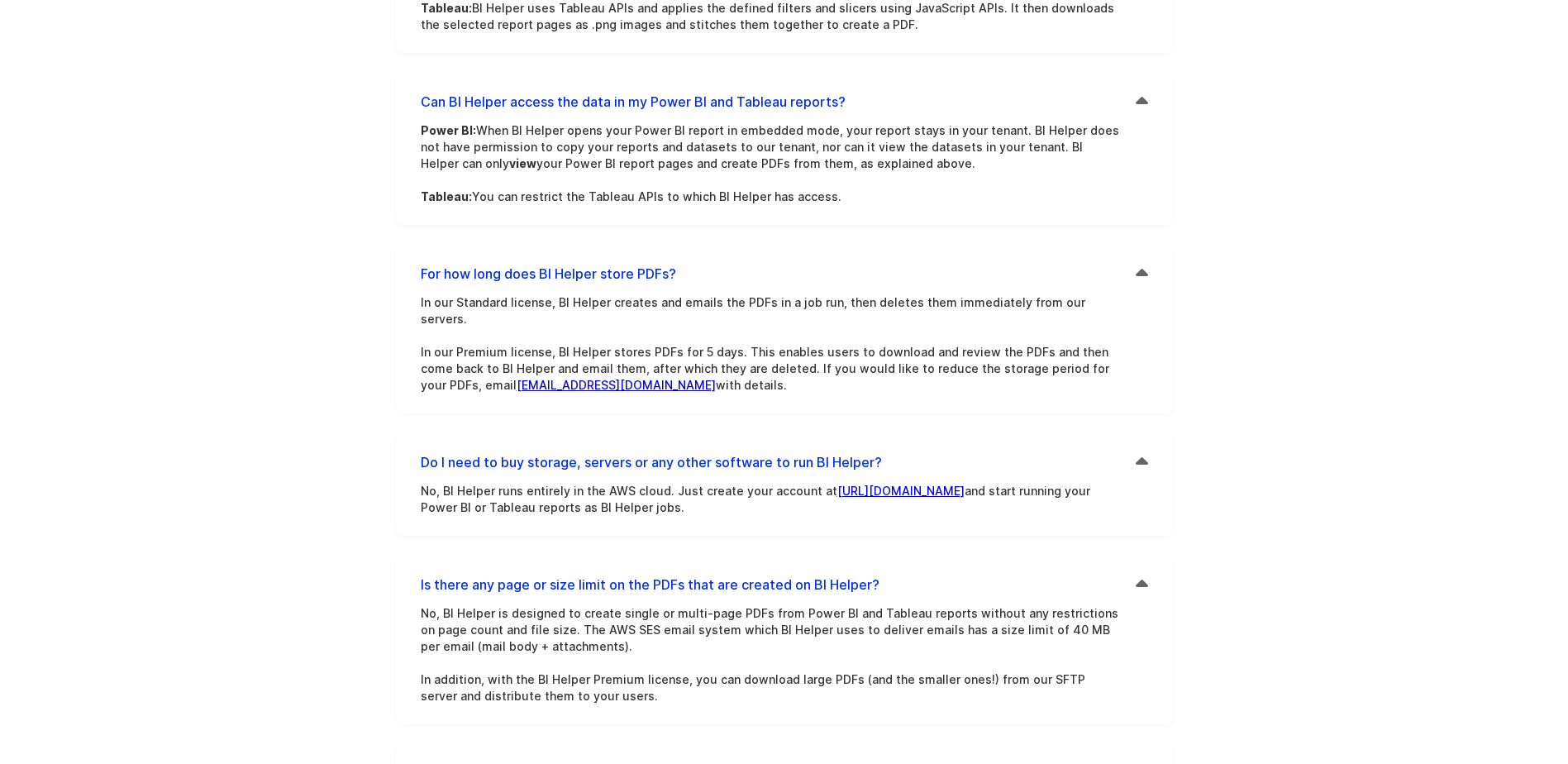
scroll to position [0, 0]
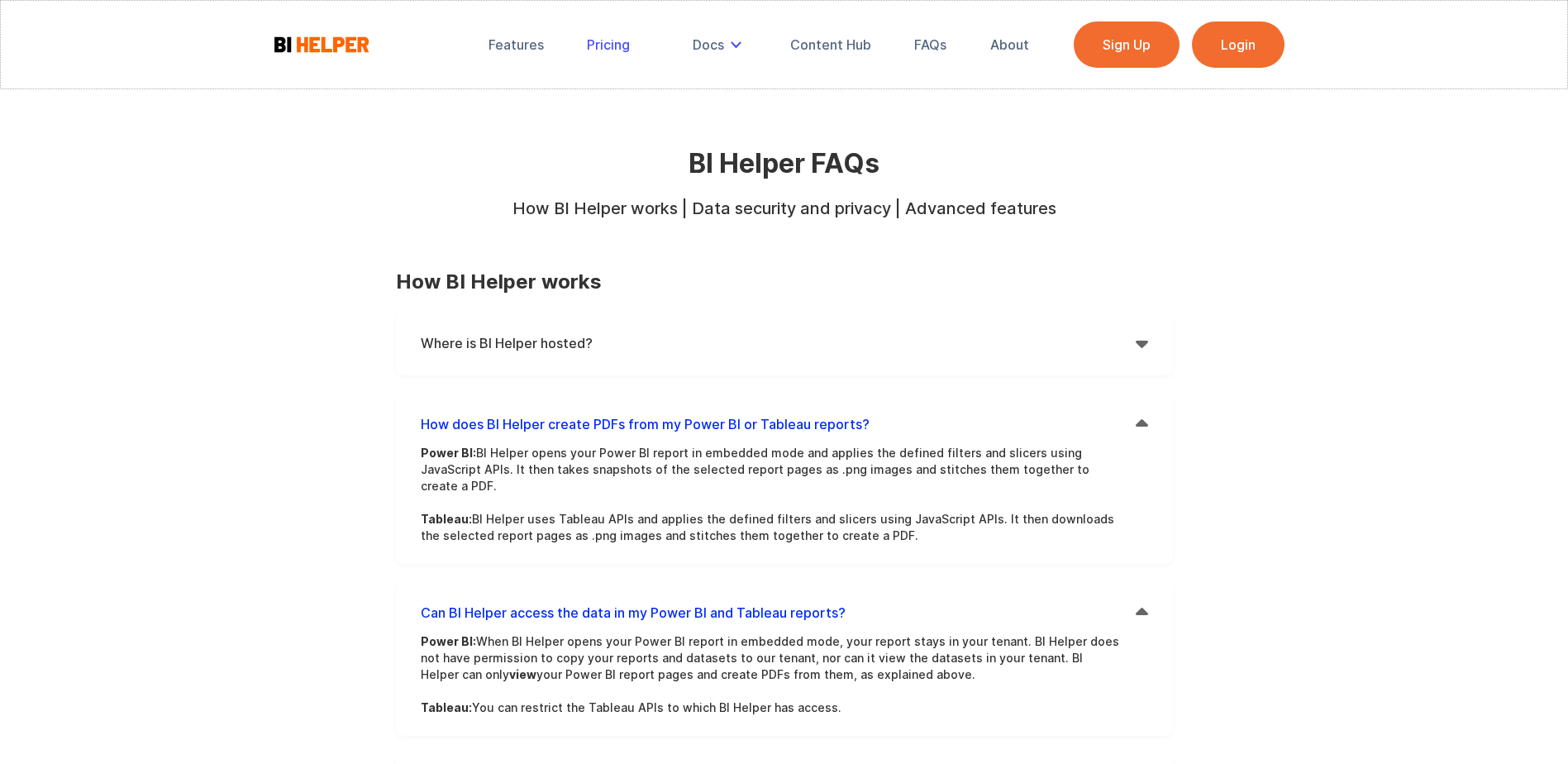
click at [618, 50] on div "Pricing" at bounding box center [608, 45] width 43 height 16
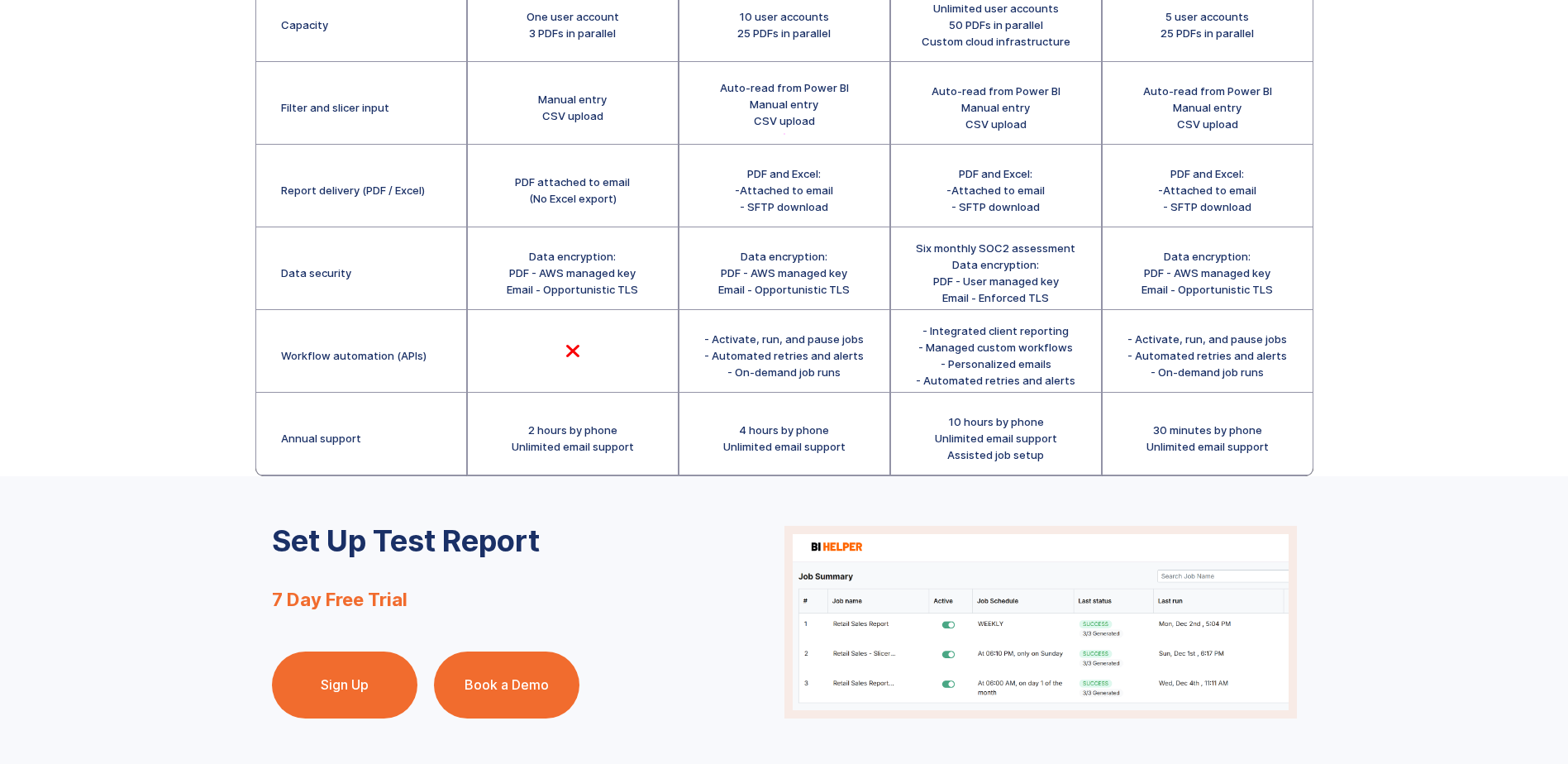
scroll to position [742, 0]
